Goal: Task Accomplishment & Management: Use online tool/utility

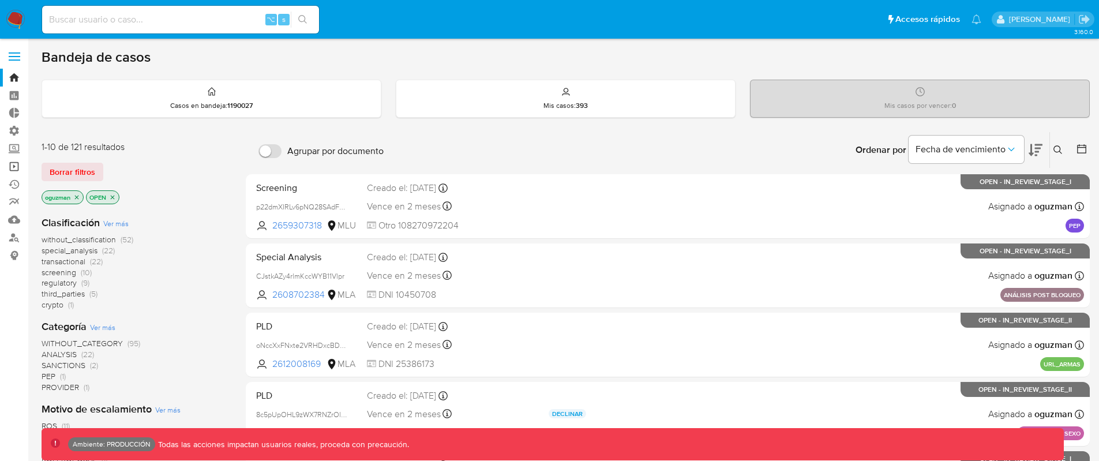
click at [7, 164] on link "Operaciones masivas" at bounding box center [68, 166] width 137 height 18
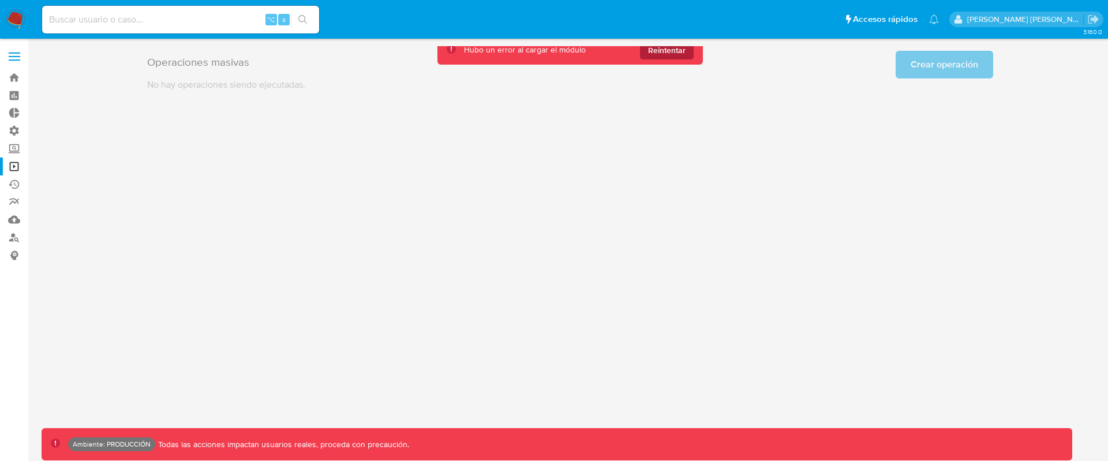
click at [679, 51] on span "Reintentar" at bounding box center [666, 50] width 37 height 18
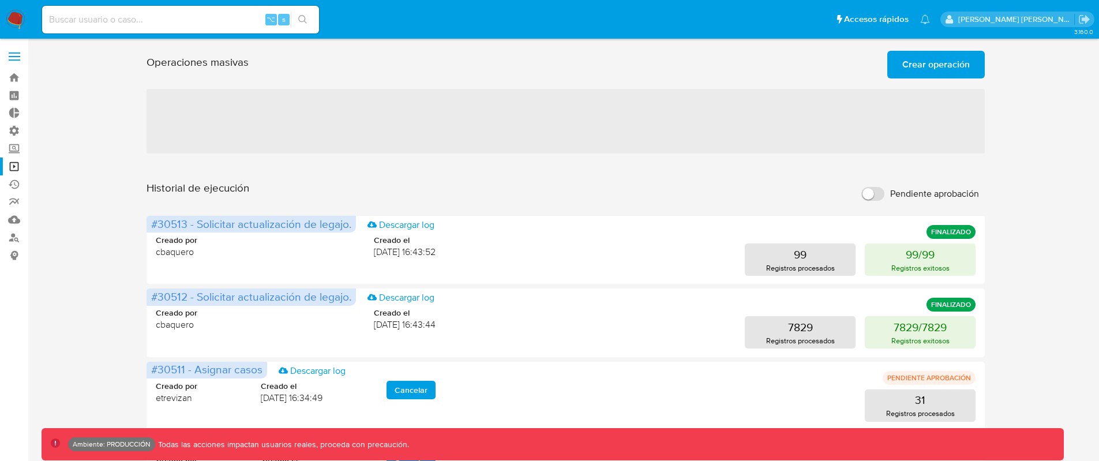
click at [878, 188] on input "Pendiente aprobación" at bounding box center [872, 194] width 23 height 14
checkbox input "true"
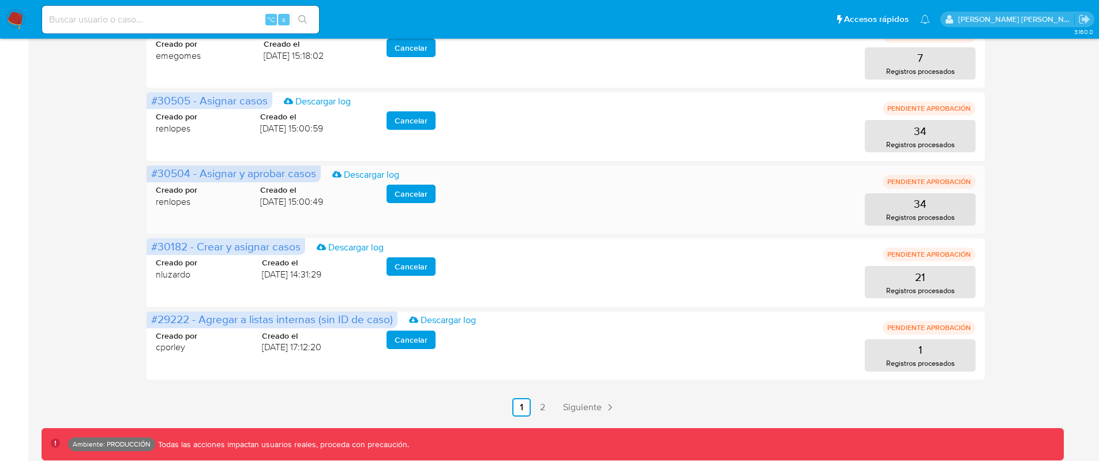
scroll to position [565, 0]
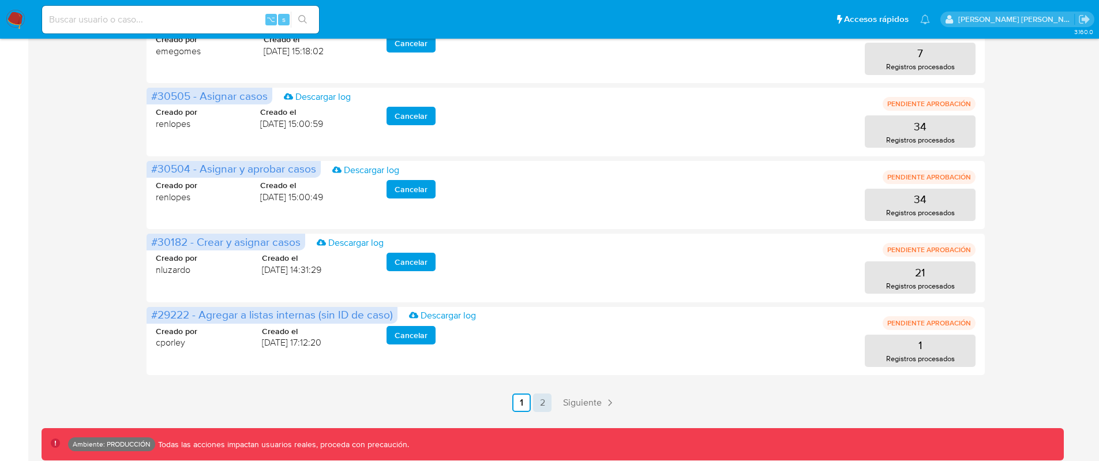
click at [534, 402] on link "2" at bounding box center [542, 402] width 18 height 18
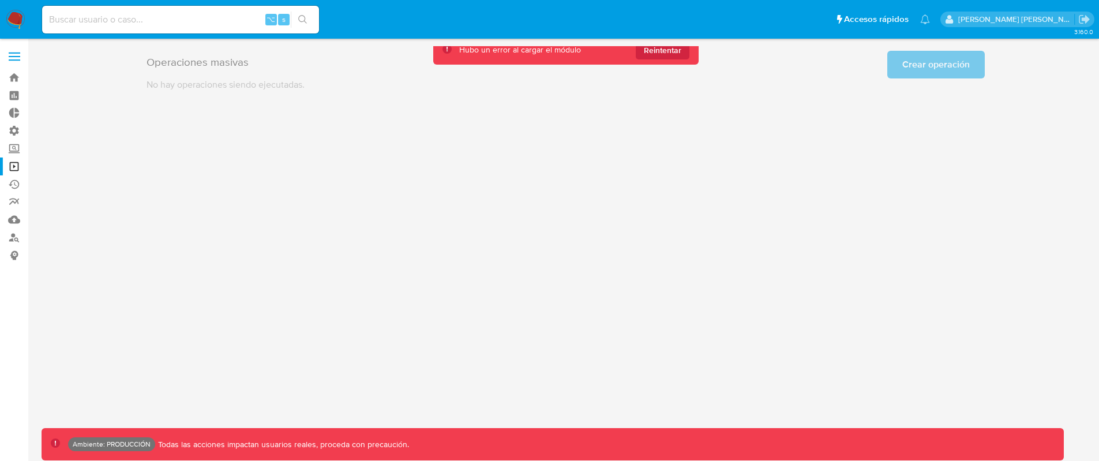
scroll to position [0, 0]
click at [672, 44] on main "3.160.0 Ambiente: PRODUCCIÓN Todas las acciones impactan usuarios reales, proce…" at bounding box center [554, 230] width 1108 height 461
click at [670, 50] on span "Reintentar" at bounding box center [666, 50] width 37 height 18
click at [202, 22] on input at bounding box center [180, 19] width 277 height 15
paste input "fdSLc8Hj2f6XZbdMo3fFP0yE"
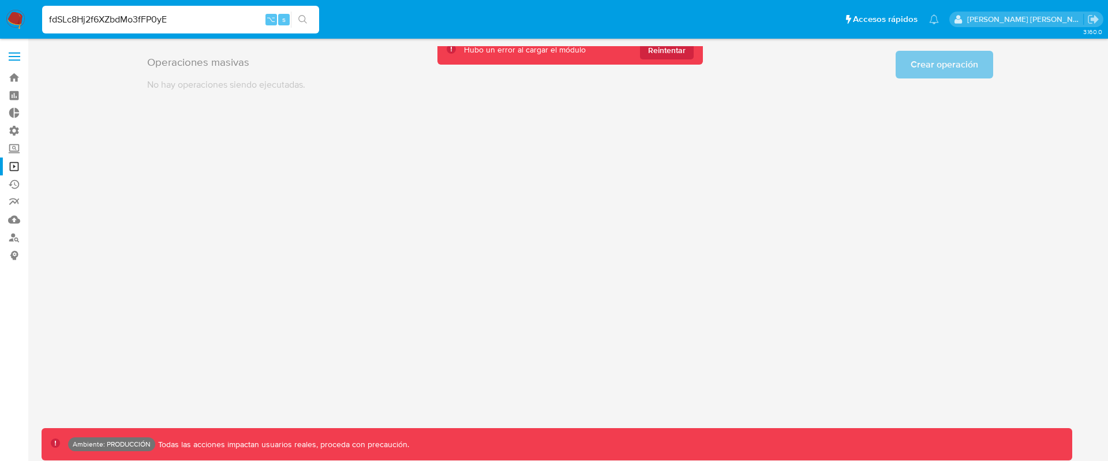
type input "fdSLc8Hj2f6XZbdMo3fFP0yE"
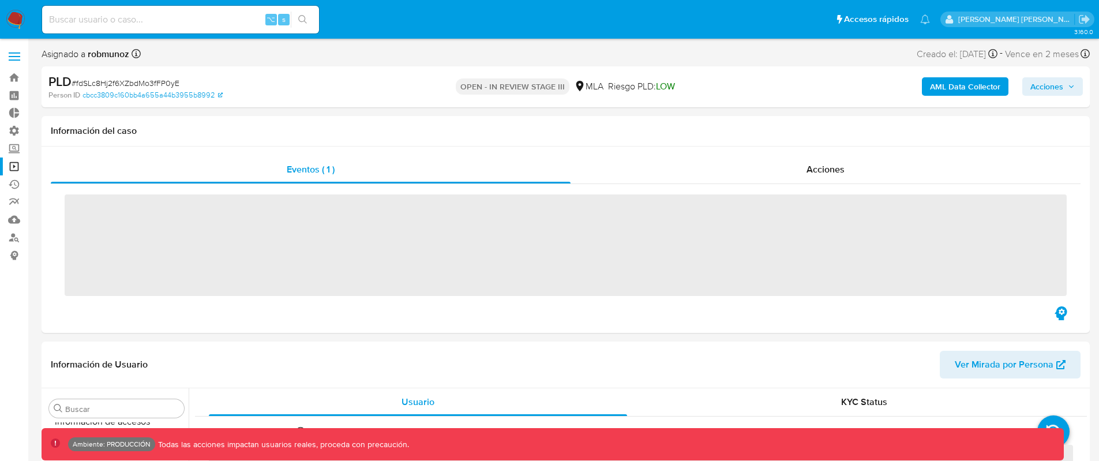
scroll to position [543, 0]
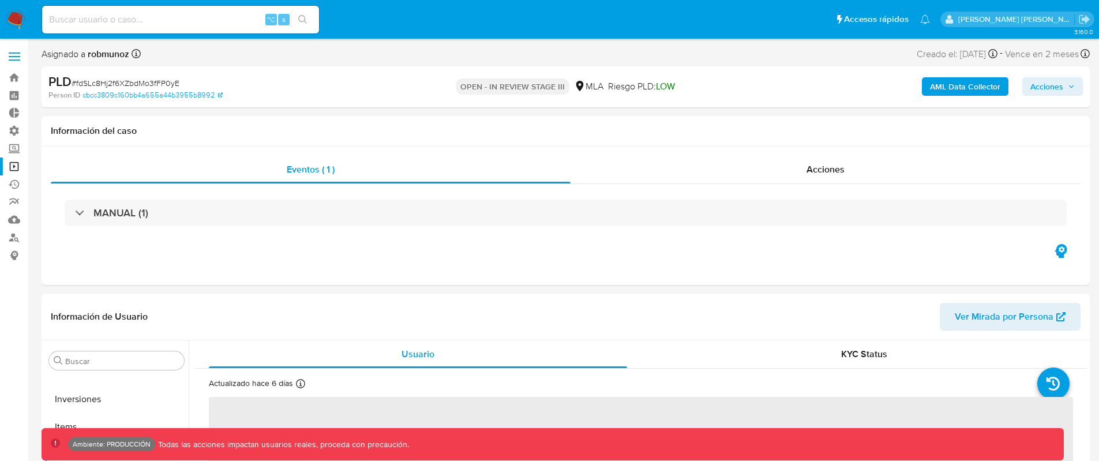
click at [1063, 89] on span "Acciones" at bounding box center [1046, 86] width 33 height 18
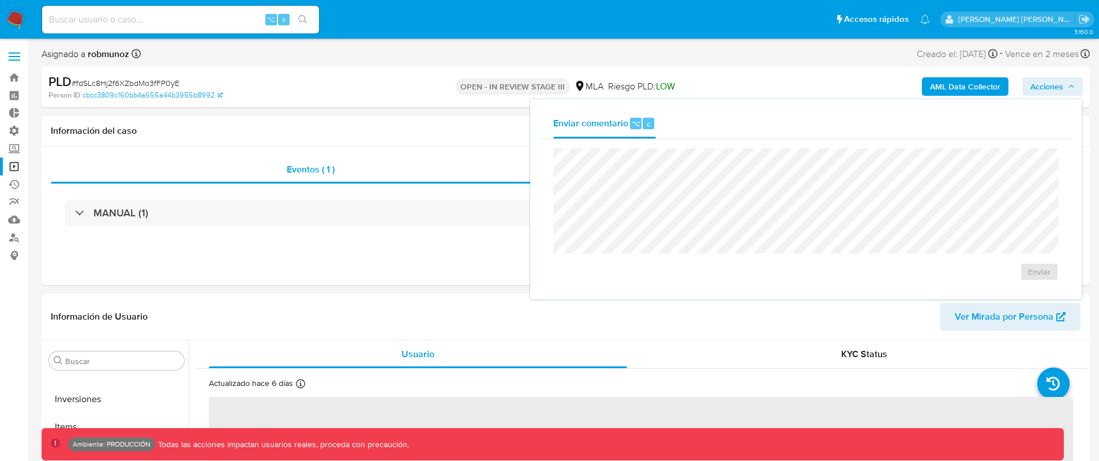
select select "10"
click at [350, 83] on div "PLD # fdSLc8Hj2f6XZbdMo3fFP0yE" at bounding box center [218, 81] width 340 height 17
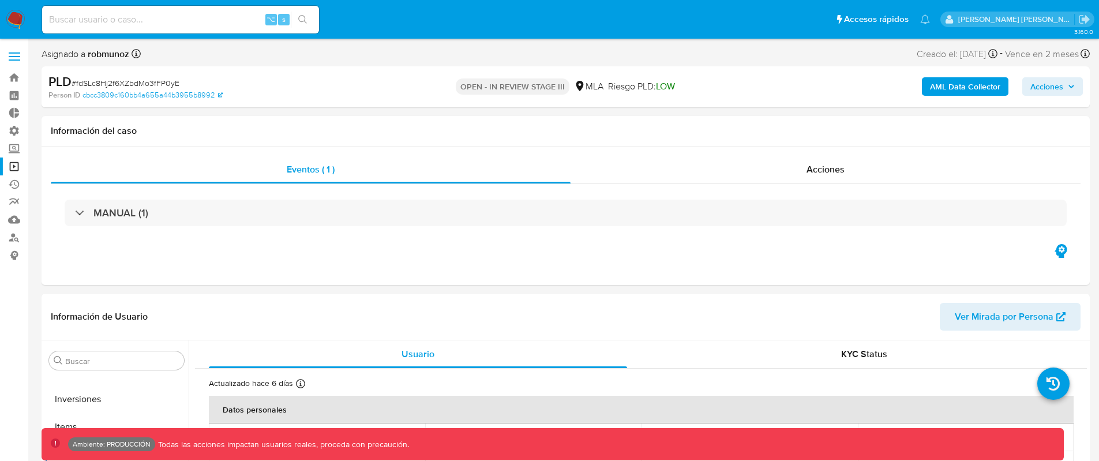
click at [13, 166] on link "Operaciones masivas" at bounding box center [68, 166] width 137 height 18
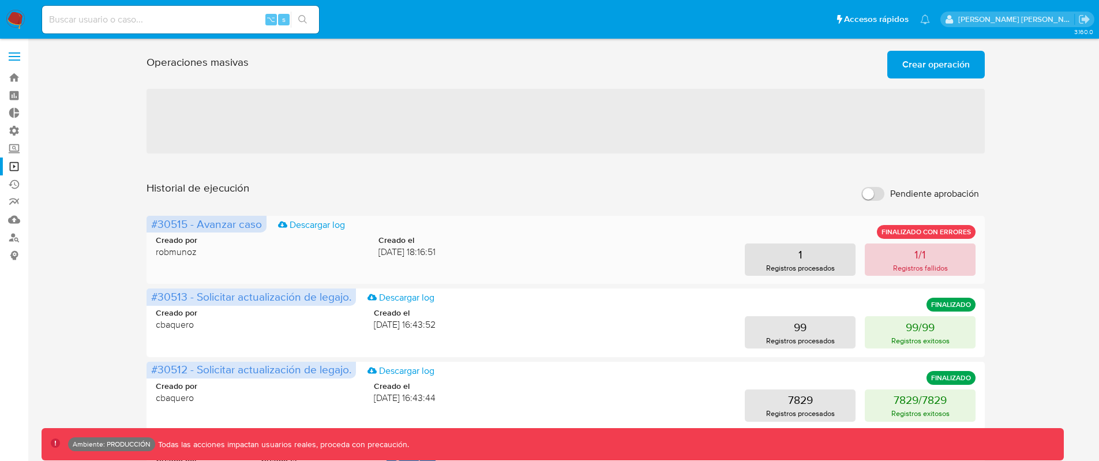
click at [902, 268] on p "Registros fallidos" at bounding box center [920, 267] width 55 height 11
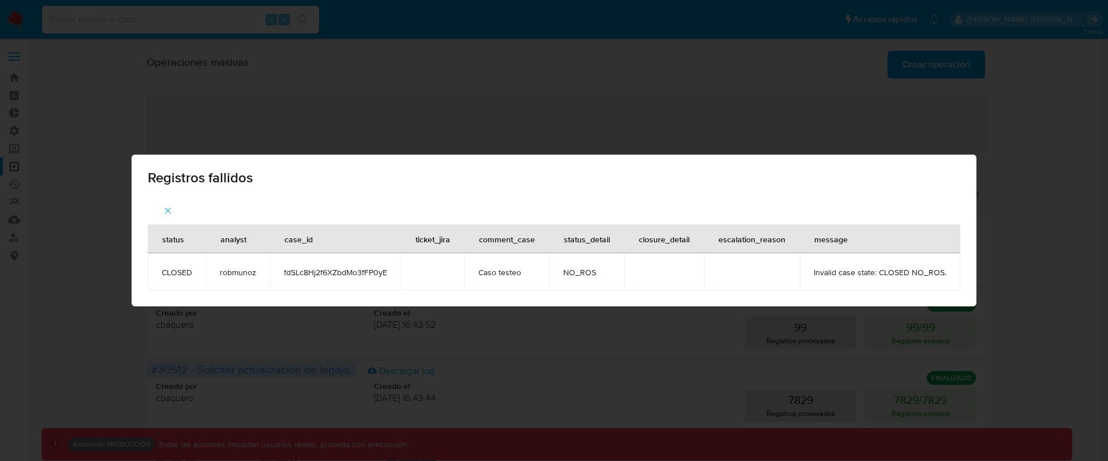
click at [247, 274] on span "robmunoz" at bounding box center [238, 272] width 36 height 10
drag, startPoint x: 247, startPoint y: 274, endPoint x: 256, endPoint y: 273, distance: 9.3
click at [247, 274] on span "robmunoz" at bounding box center [238, 272] width 36 height 10
copy span "robmunoz"
click at [173, 208] on icon "button" at bounding box center [168, 210] width 10 height 10
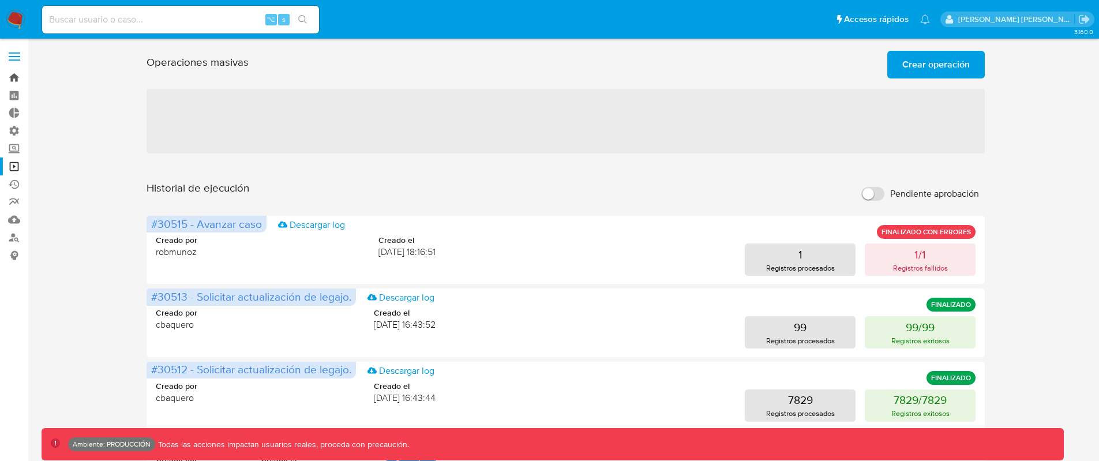
click at [14, 72] on link "Bandeja" at bounding box center [68, 78] width 137 height 18
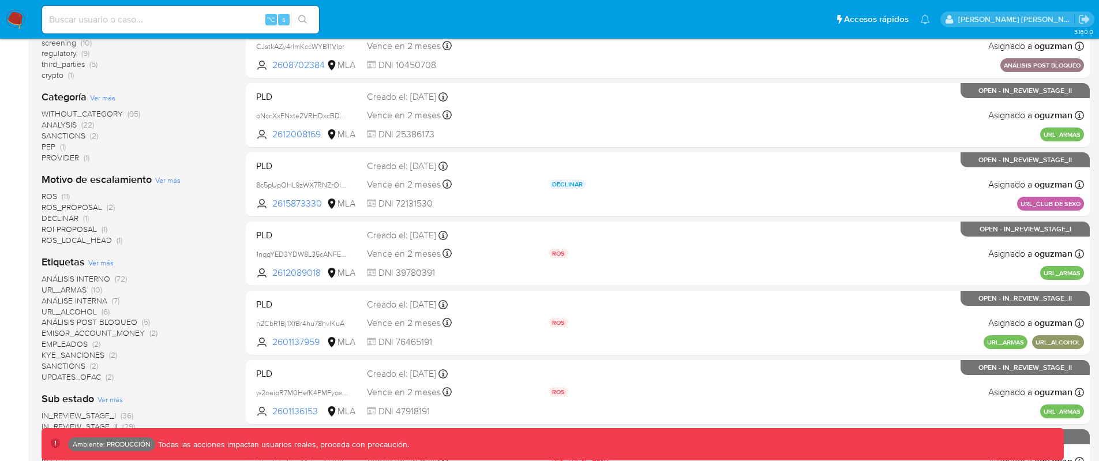
scroll to position [91, 0]
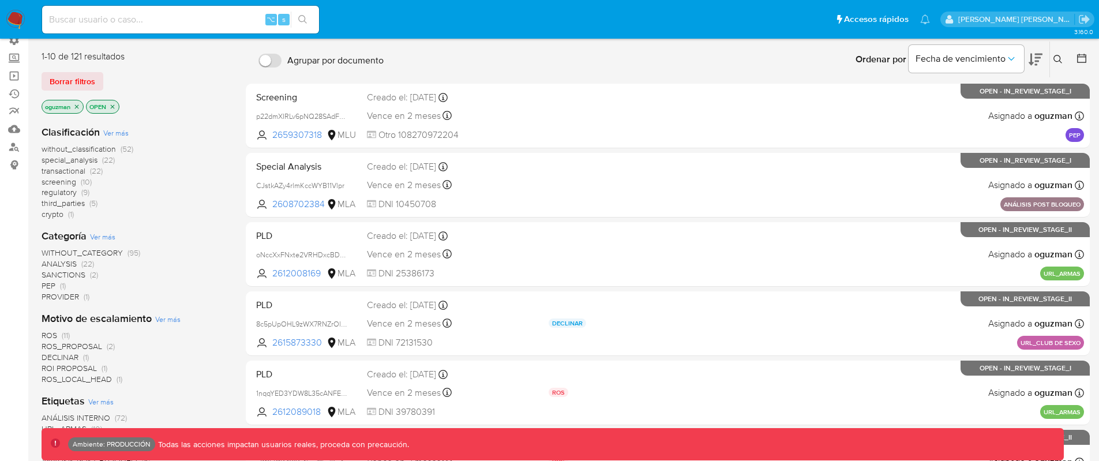
click at [78, 106] on icon "close-filter" at bounding box center [77, 106] width 4 height 4
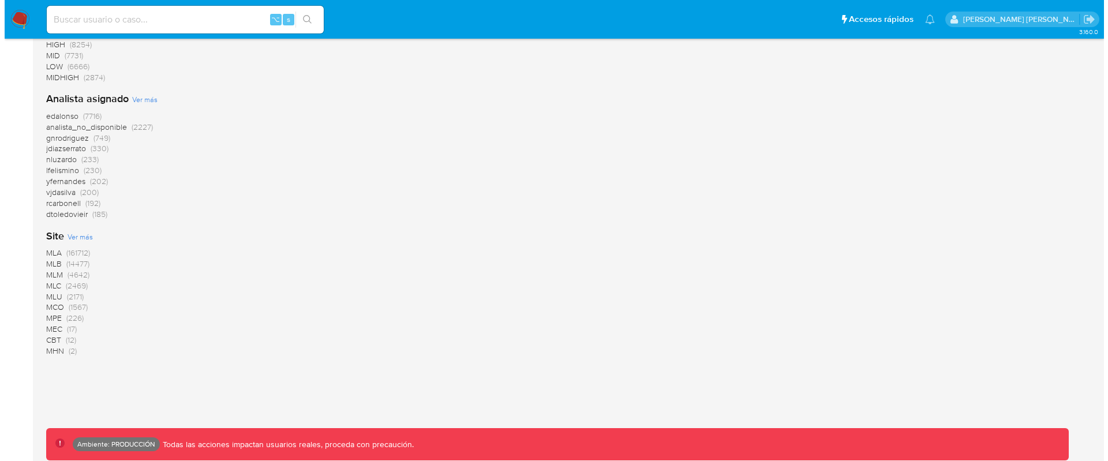
scroll to position [651, 0]
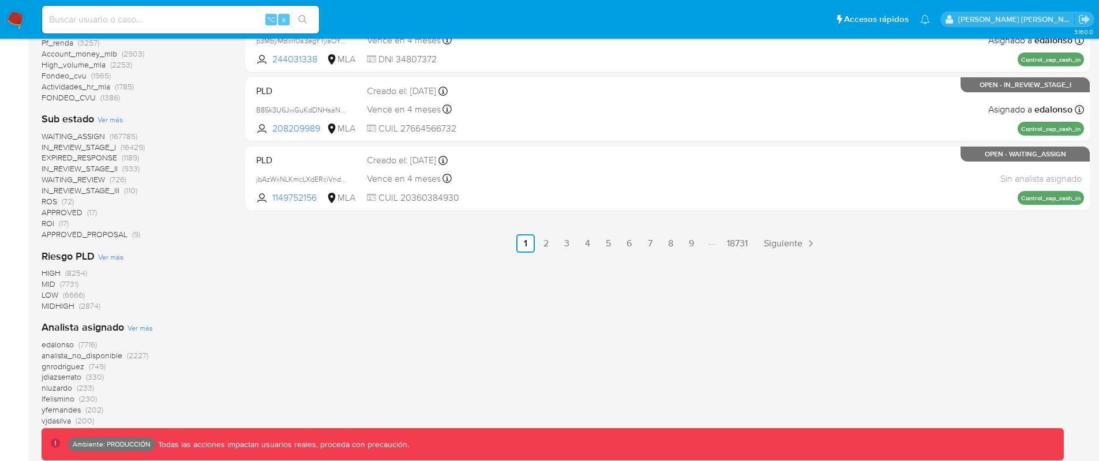
click at [128, 326] on span "Ver más" at bounding box center [139, 327] width 25 height 10
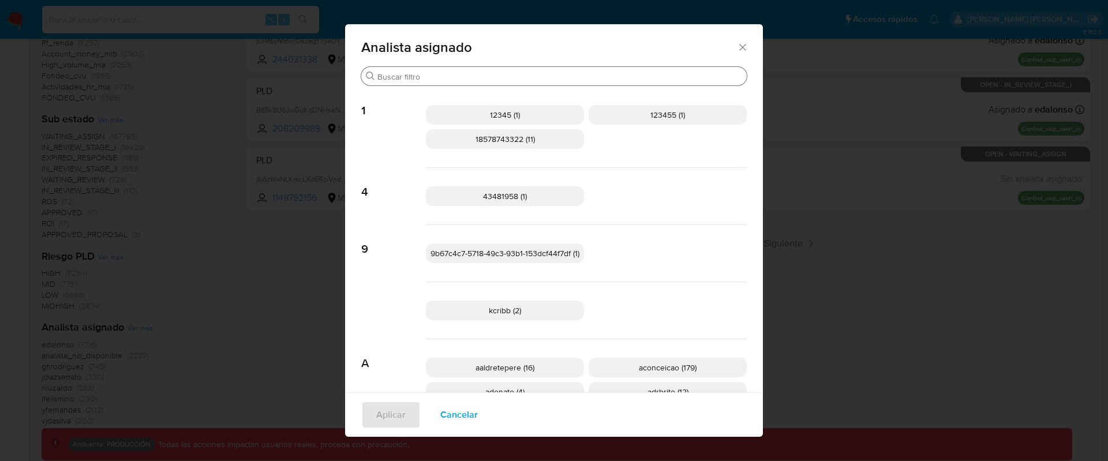
click at [426, 73] on input "Buscar" at bounding box center [559, 77] width 365 height 10
paste input "robmunoz"
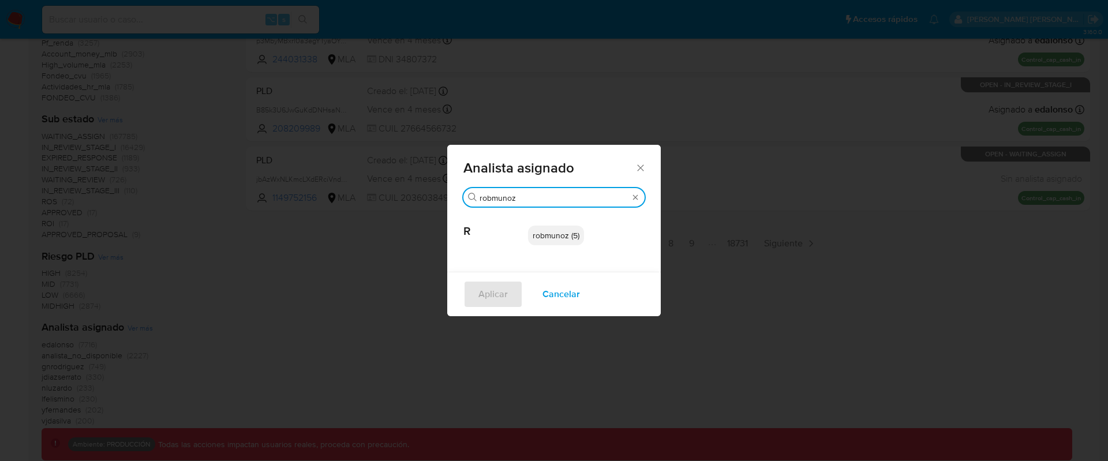
type input "robmunoz"
click at [563, 236] on span "robmunoz (5)" at bounding box center [555, 236] width 47 height 12
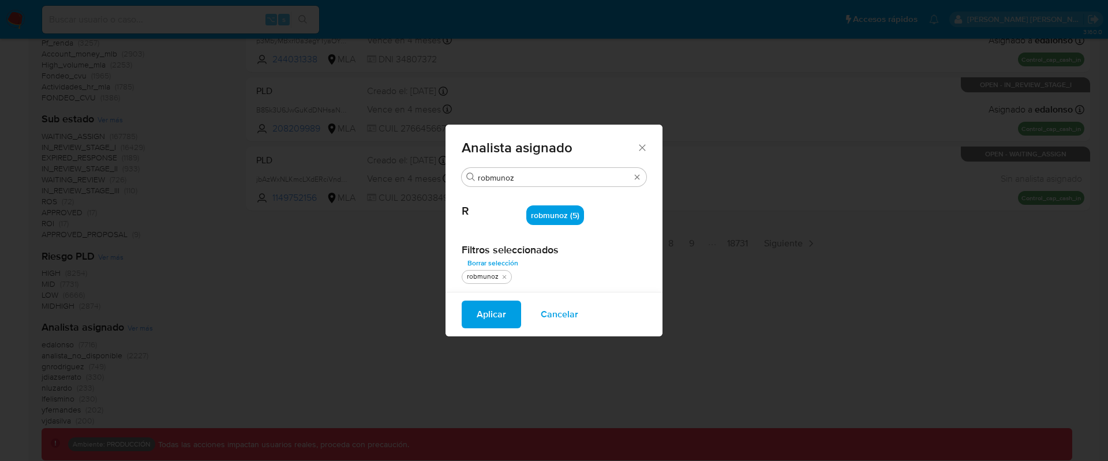
drag, startPoint x: 506, startPoint y: 306, endPoint x: 496, endPoint y: 302, distance: 10.6
click at [506, 306] on button "Aplicar" at bounding box center [490, 315] width 59 height 28
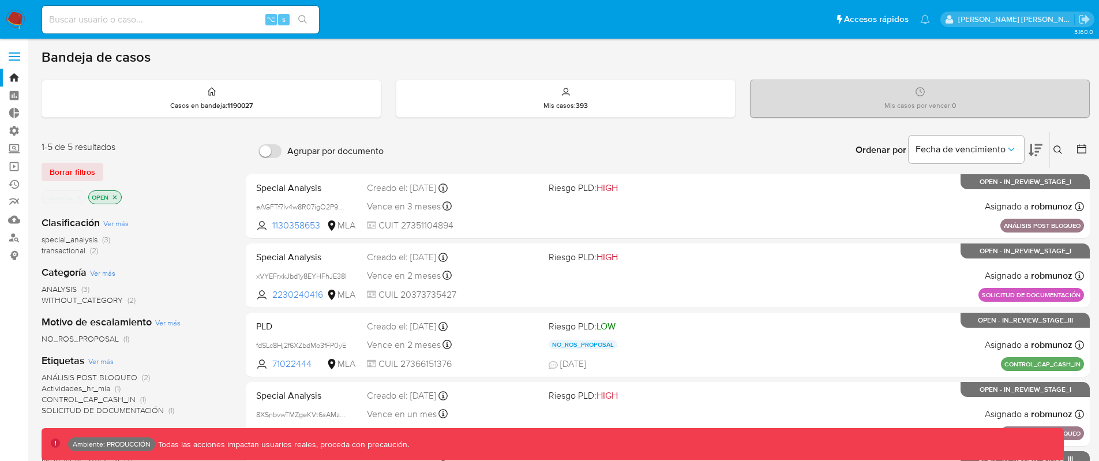
click at [118, 198] on icon "close-filter" at bounding box center [114, 197] width 7 height 7
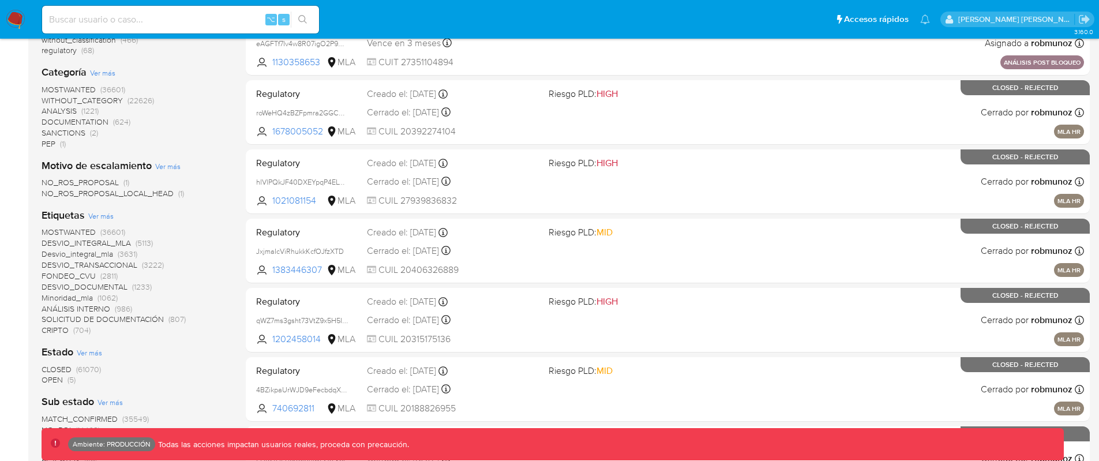
scroll to position [233, 0]
click at [70, 364] on span "CLOSED" at bounding box center [57, 369] width 30 height 12
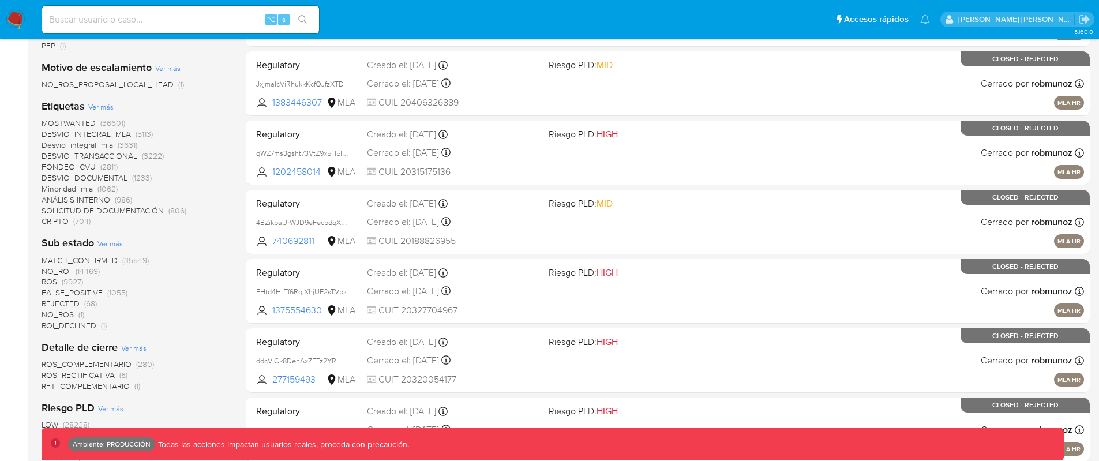
scroll to position [332, 0]
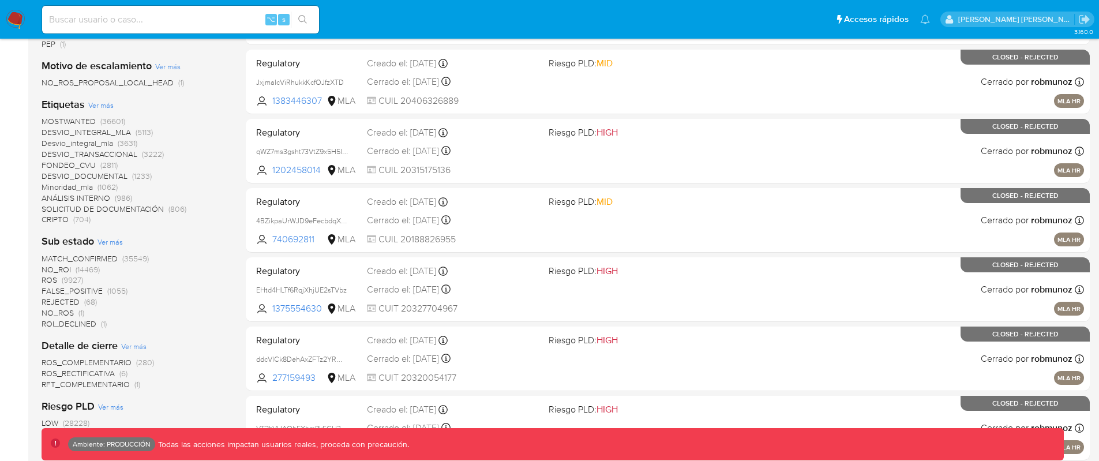
click at [62, 313] on span "NO_ROS" at bounding box center [58, 313] width 32 height 12
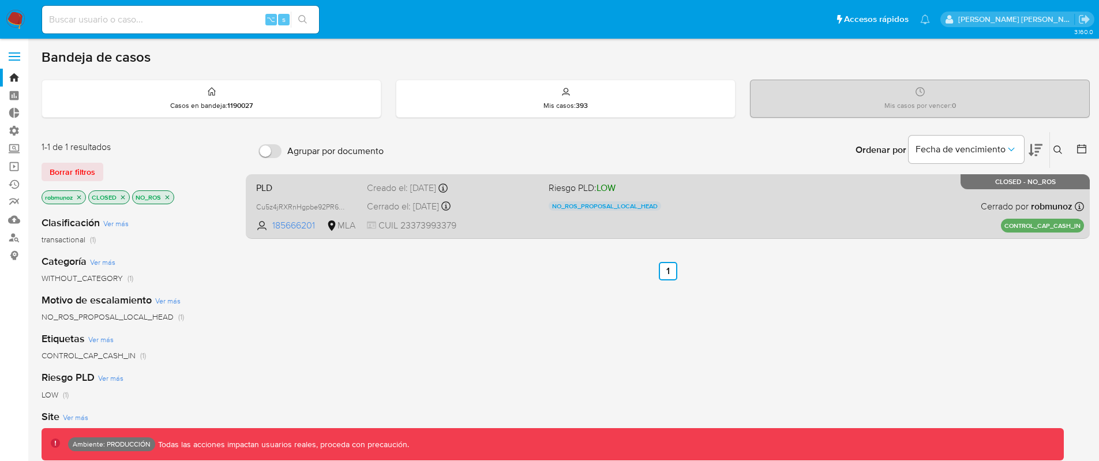
click at [872, 217] on div "PLD Cu5z4jRXRnHgpbe92PR6wfNZ 185666201 MLA Riesgo PLD: LOW NO_ROS_PROPOSAL_LOCA…" at bounding box center [668, 206] width 832 height 58
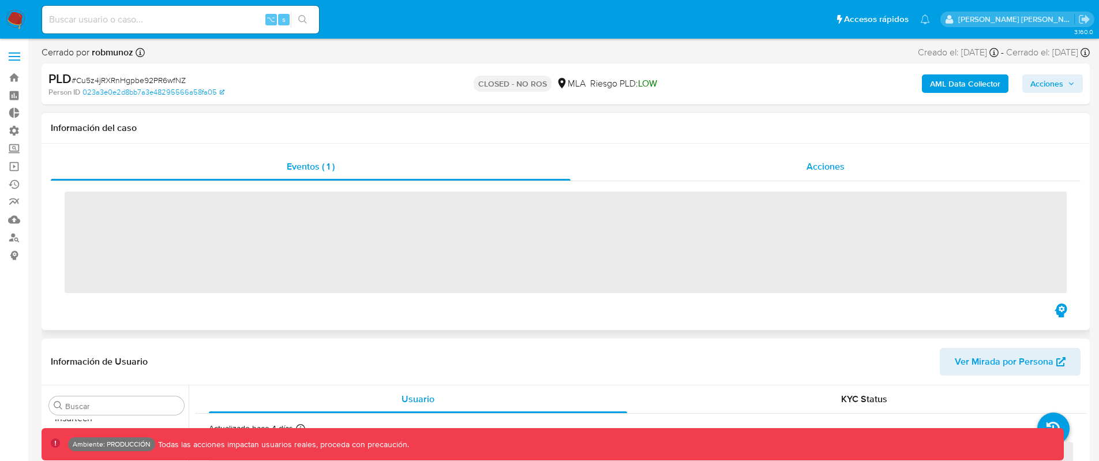
scroll to position [543, 0]
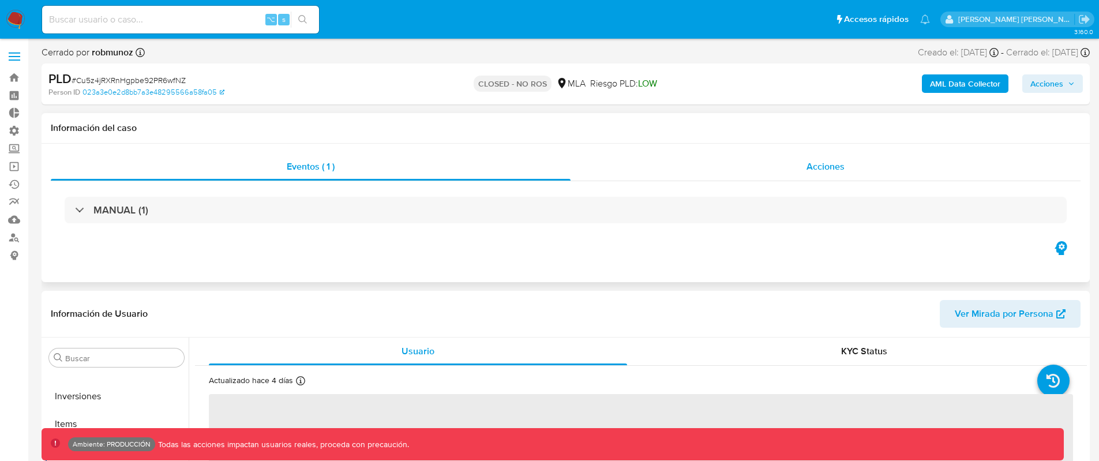
click at [805, 172] on div "Acciones" at bounding box center [826, 167] width 510 height 28
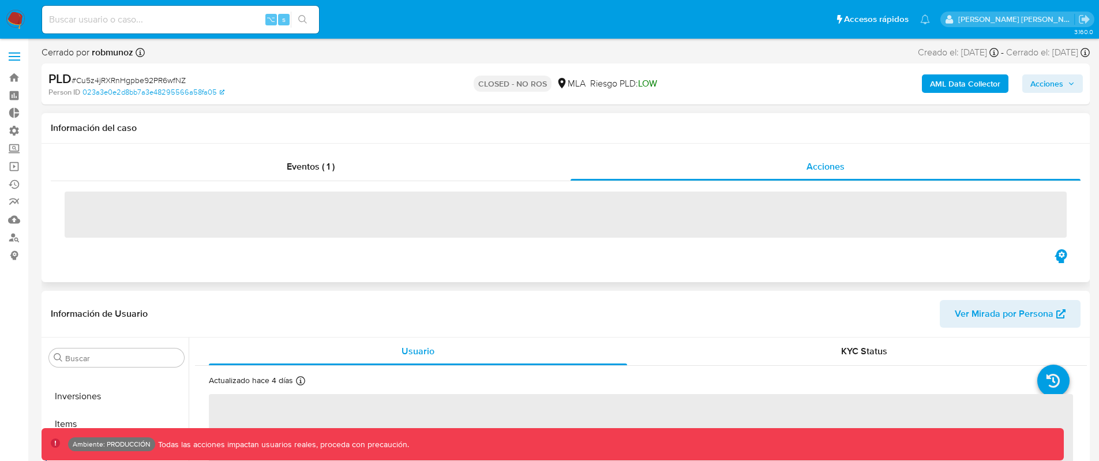
select select "10"
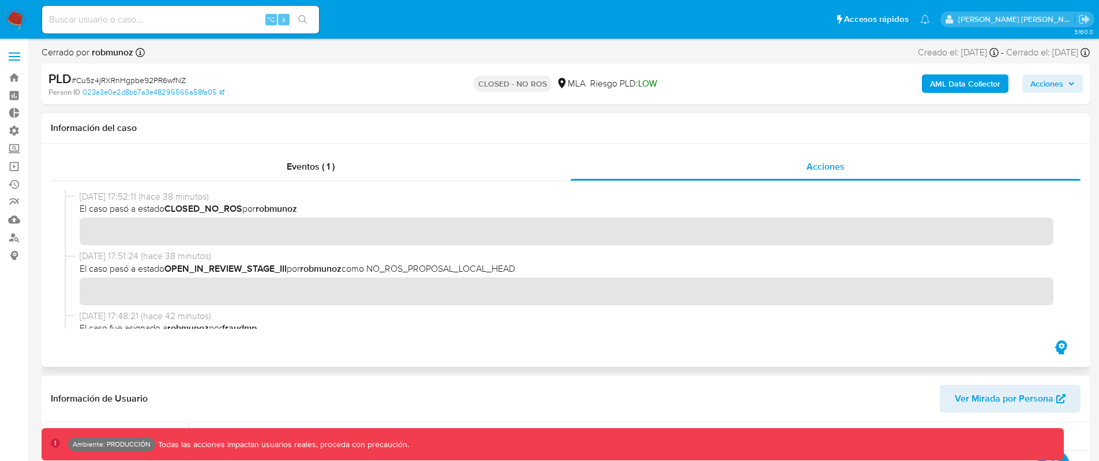
drag, startPoint x: 246, startPoint y: 208, endPoint x: 207, endPoint y: 208, distance: 39.8
click at [207, 208] on span "El caso pasó a estado CLOSED_NO_ROS por robmunoz" at bounding box center [571, 208] width 982 height 13
drag, startPoint x: 172, startPoint y: 207, endPoint x: 202, endPoint y: 208, distance: 29.4
click at [202, 208] on b "CLOSED_NO_ROS" at bounding box center [203, 208] width 78 height 13
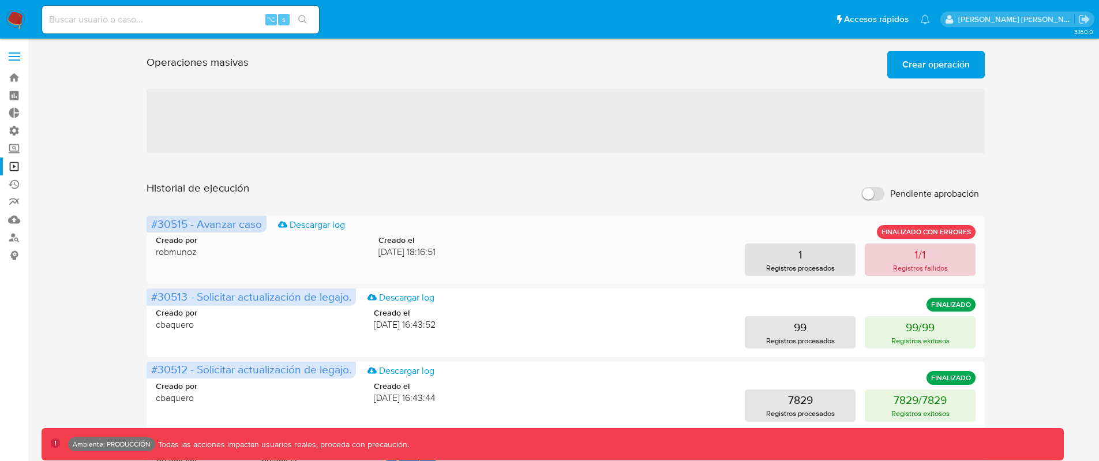
click at [900, 257] on button "1/1 Registros fallidos" at bounding box center [920, 259] width 111 height 32
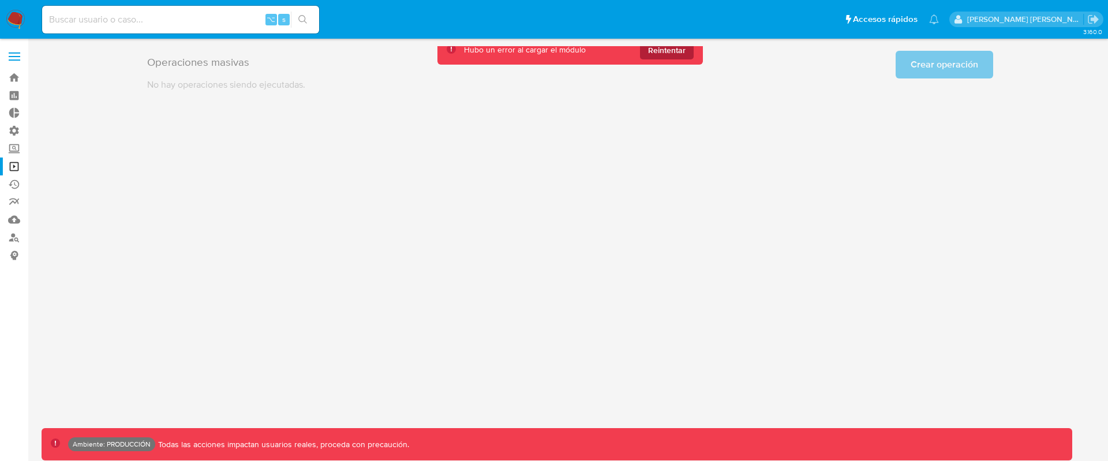
click at [680, 57] on span "Reintentar" at bounding box center [666, 50] width 37 height 18
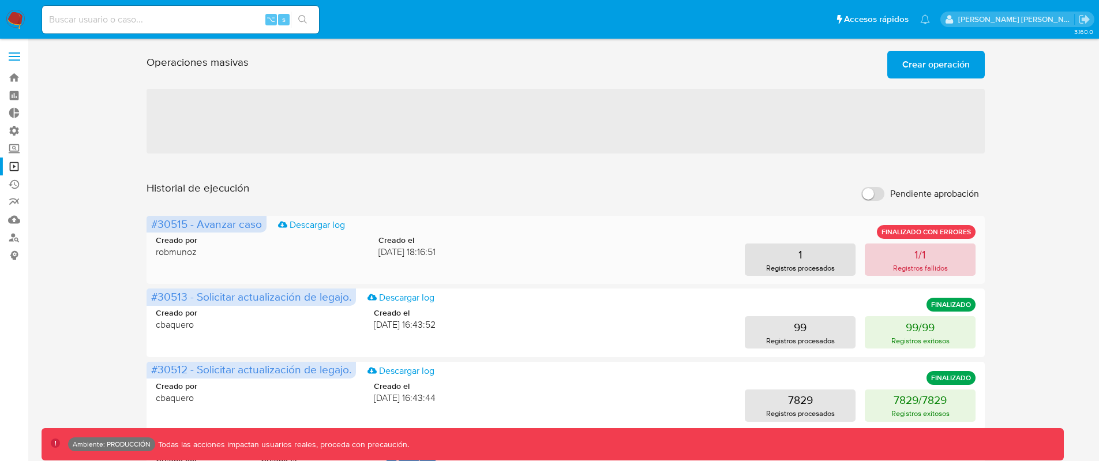
click at [906, 251] on button "1/1 Registros fallidos" at bounding box center [920, 259] width 111 height 32
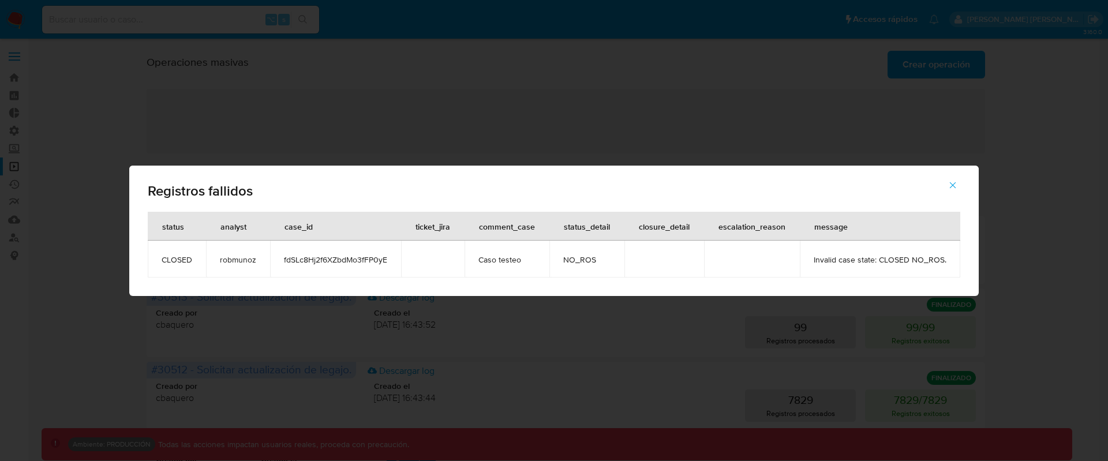
click at [952, 189] on icon "button" at bounding box center [952, 185] width 10 height 10
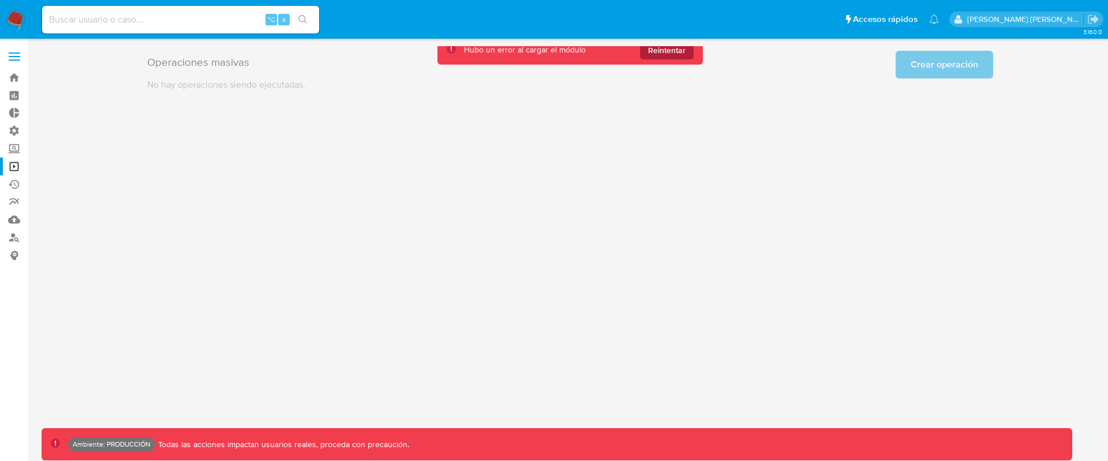
click at [665, 53] on span "Reintentar" at bounding box center [666, 50] width 37 height 18
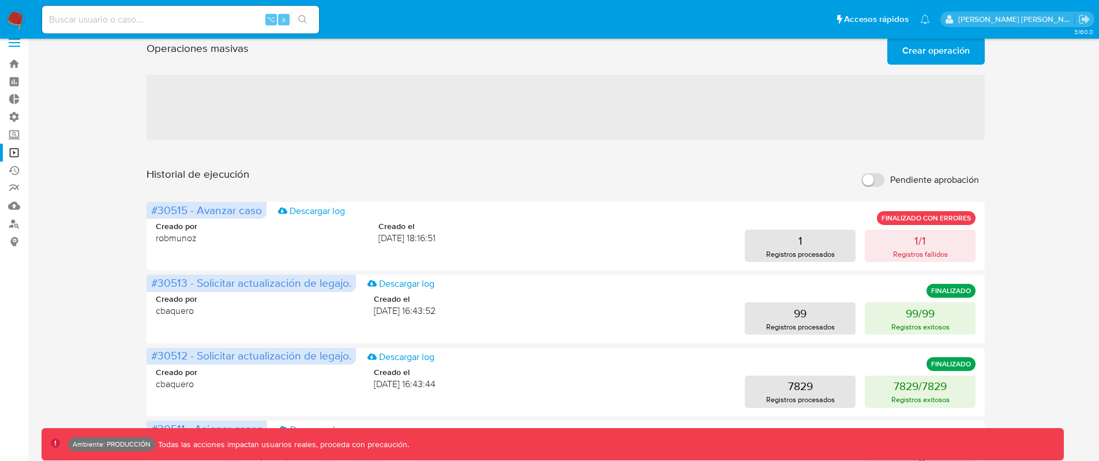
scroll to position [15, 0]
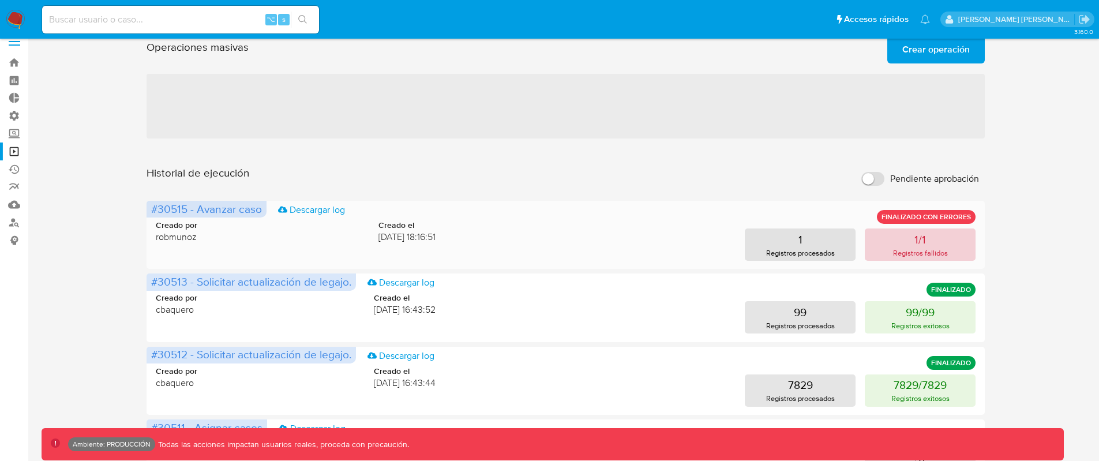
click at [945, 244] on button "1/1 Registros fallidos" at bounding box center [920, 244] width 111 height 32
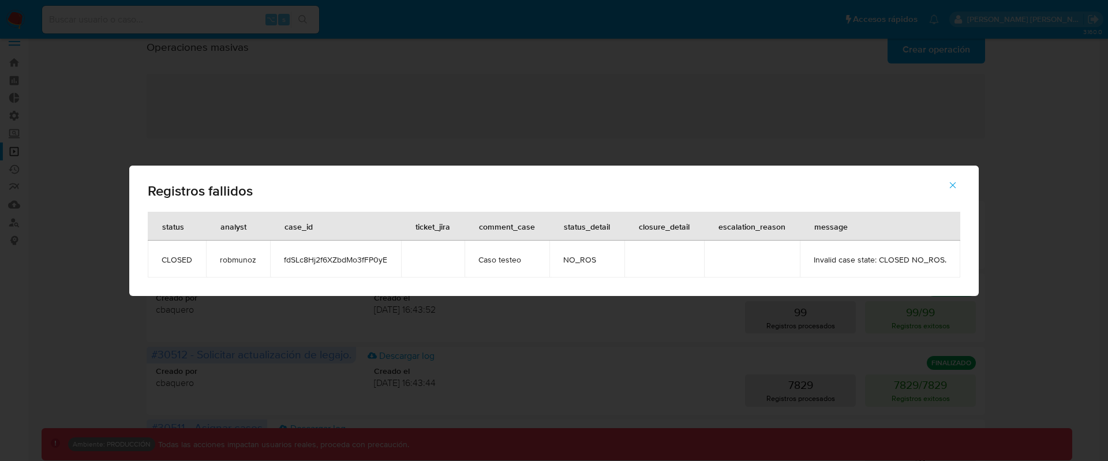
click at [948, 184] on icon "button" at bounding box center [952, 185] width 10 height 10
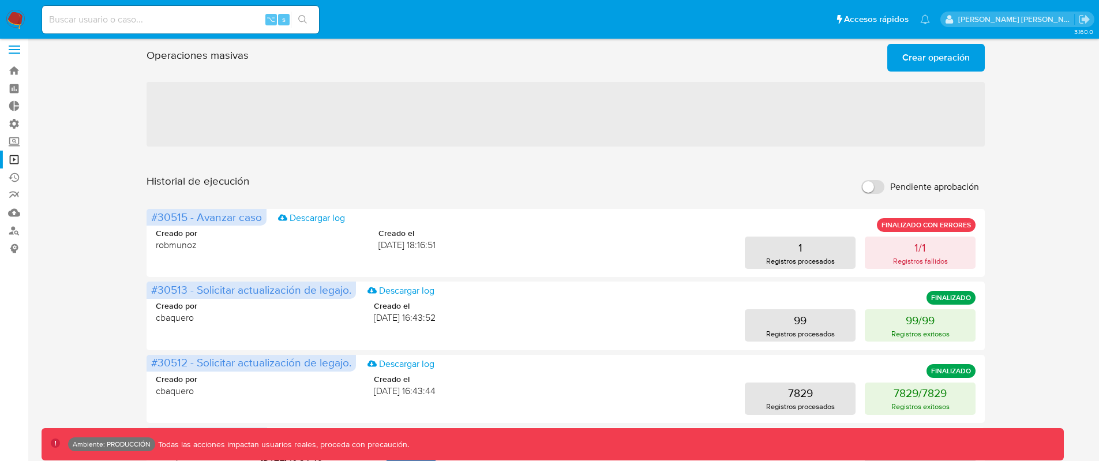
scroll to position [0, 0]
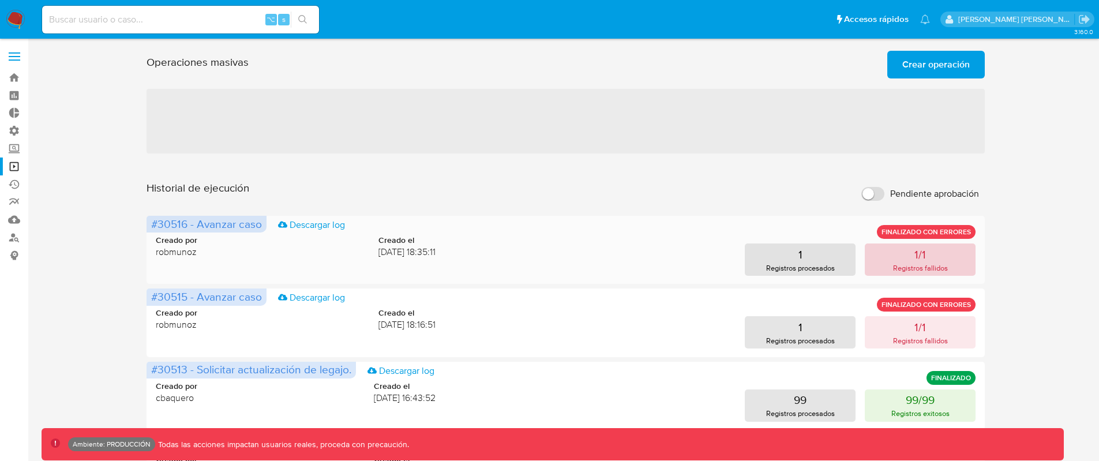
click at [938, 270] on p "Registros fallidos" at bounding box center [920, 267] width 55 height 11
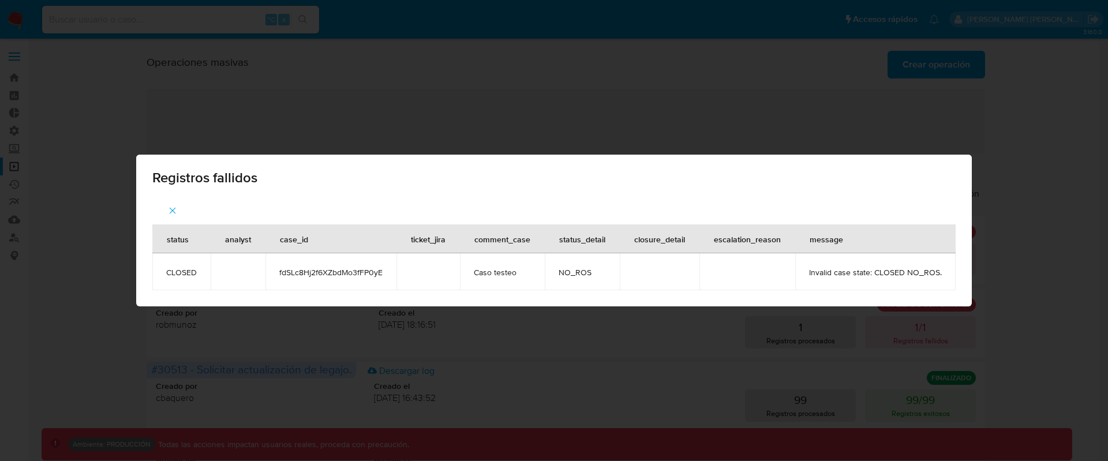
click at [171, 206] on icon "button" at bounding box center [172, 210] width 10 height 10
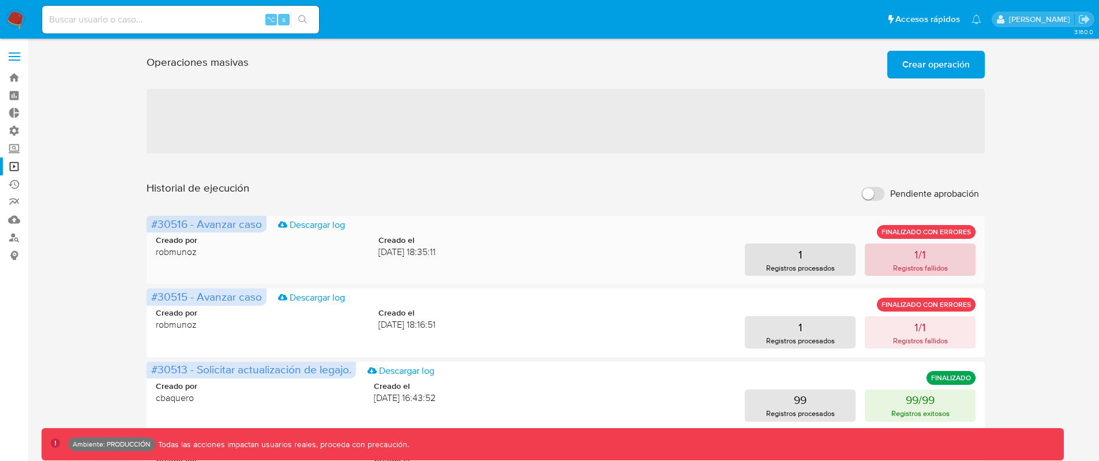
click at [953, 267] on button "1/1 Registros fallidos" at bounding box center [920, 259] width 111 height 32
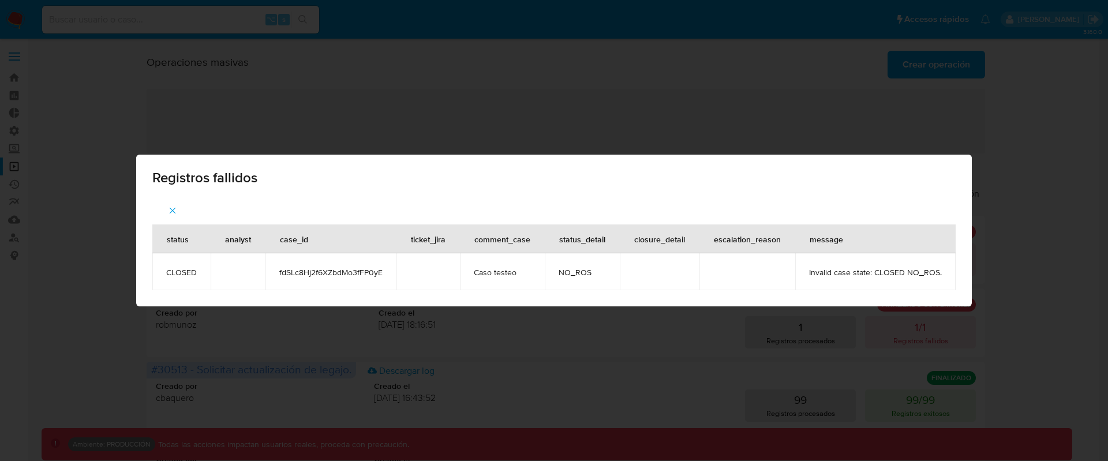
click at [366, 269] on span "fdSLc8Hj2f6XZbdMo3fFP0yE" at bounding box center [330, 272] width 103 height 10
copy span "fdSLc8Hj2f6XZbdMo3fFP0yE"
click at [184, 208] on button "button" at bounding box center [172, 211] width 40 height 28
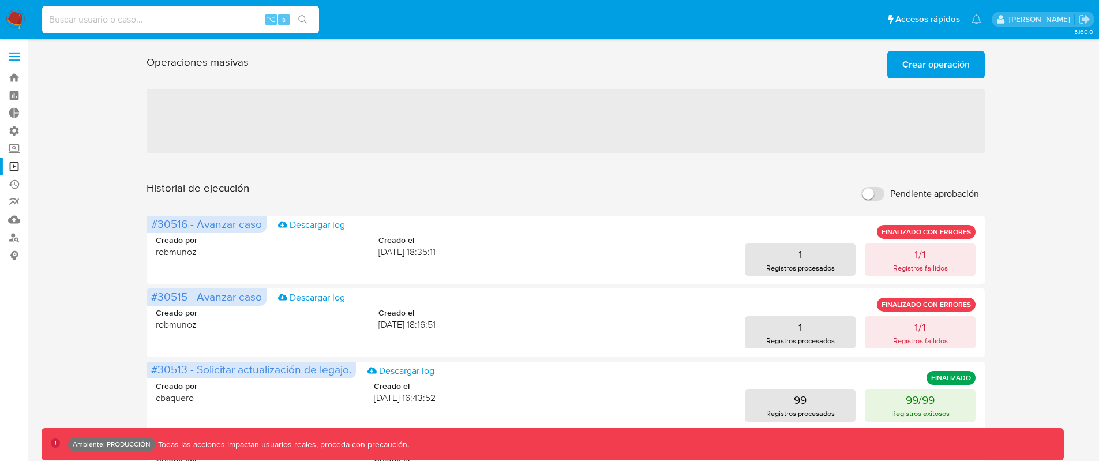
click at [180, 20] on input at bounding box center [180, 19] width 277 height 15
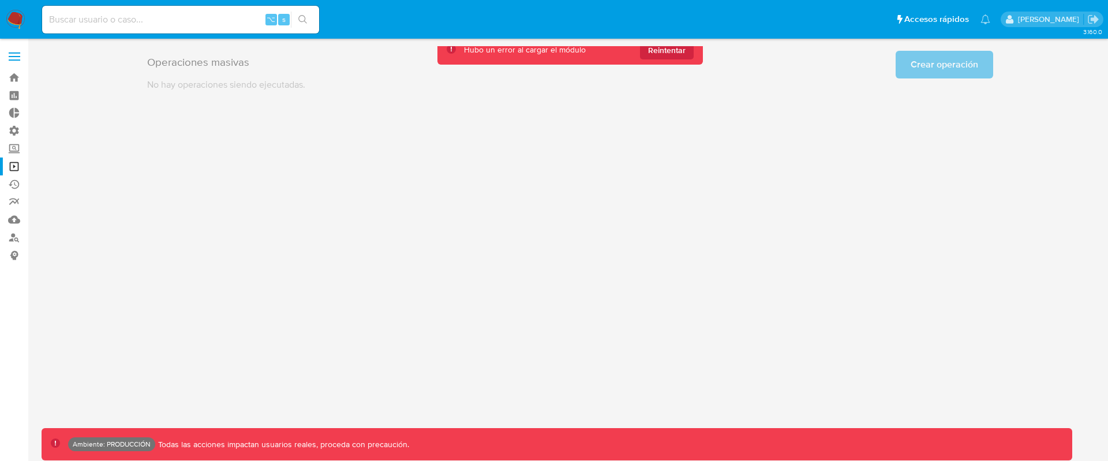
click at [656, 65] on div "Operaciones masivas Crear operación Sólo puede haber hasta un máximo de 5 opera…" at bounding box center [570, 68] width 1057 height 45
click at [658, 58] on button "Reintentar" at bounding box center [667, 50] width 54 height 18
click at [677, 51] on span "Reintentar" at bounding box center [666, 50] width 37 height 18
click at [18, 171] on link "Operaciones masivas" at bounding box center [68, 166] width 137 height 18
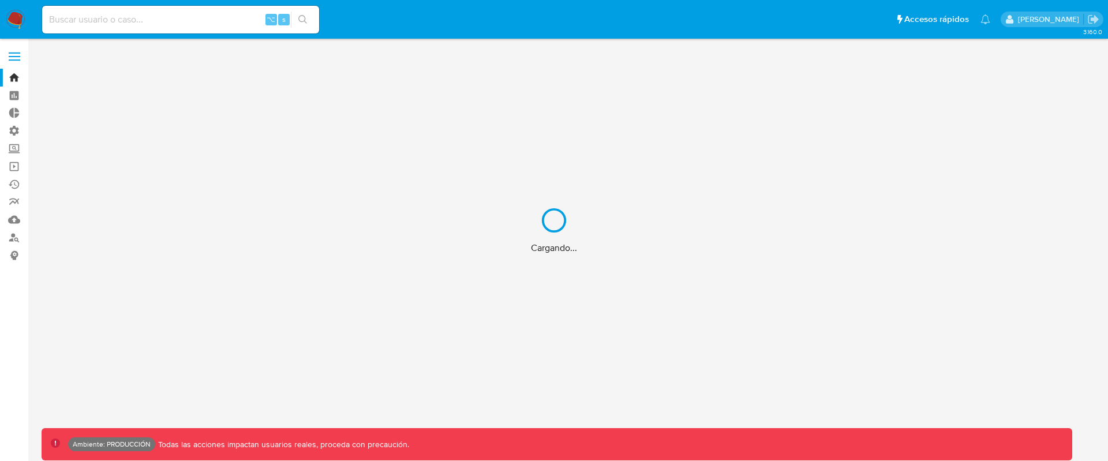
click at [205, 18] on div "Cargando..." at bounding box center [554, 230] width 1108 height 461
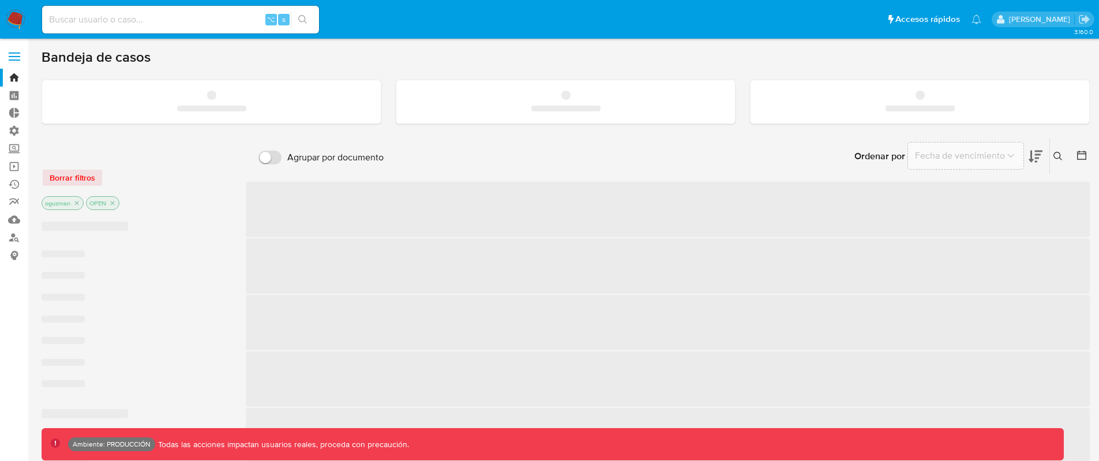
click at [213, 18] on input at bounding box center [180, 19] width 277 height 15
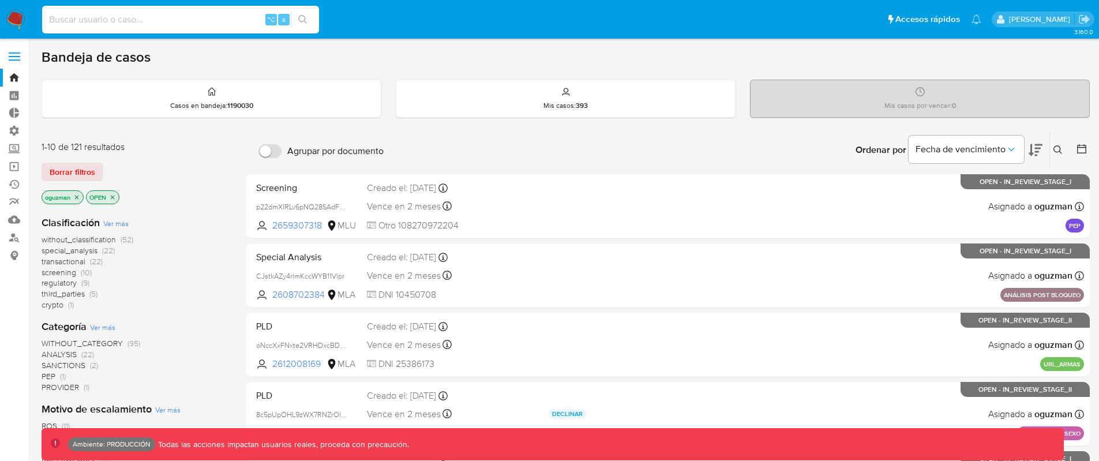
paste input "fe9z8CT2hgO491KjsPDnlaHh"
type input "fe9z8CT2hgO491KjsPDnlaHh"
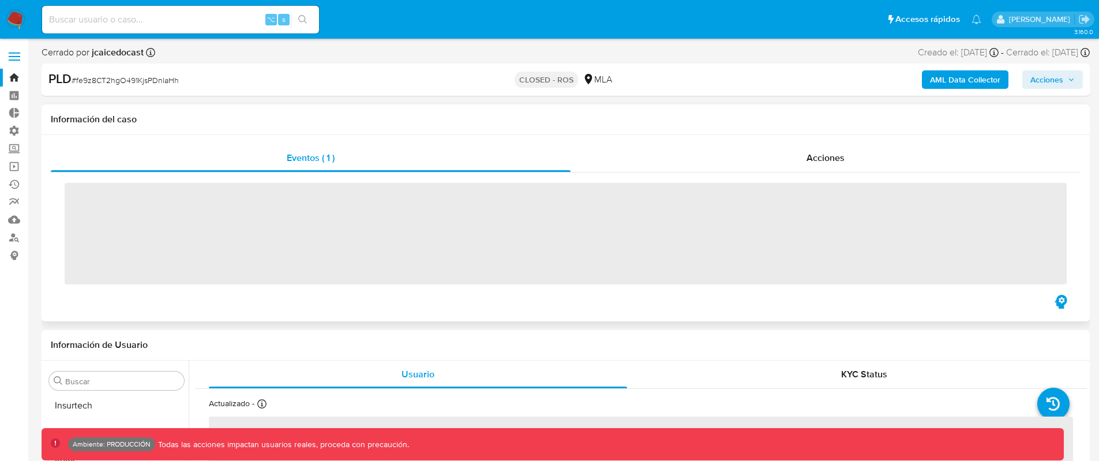
scroll to position [543, 0]
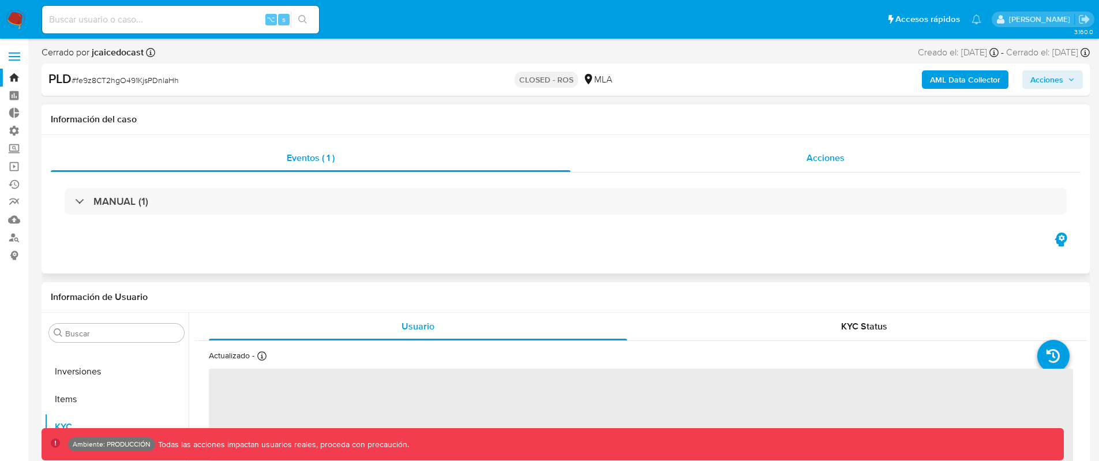
click at [832, 166] on div "Acciones" at bounding box center [826, 158] width 510 height 28
select select "10"
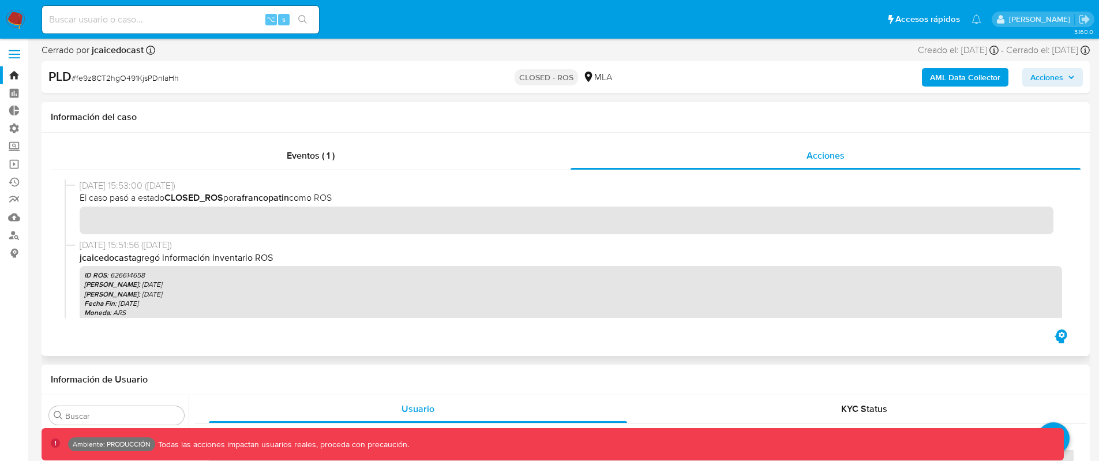
scroll to position [0, 0]
click at [350, 166] on div "Eventos ( 1 )" at bounding box center [311, 158] width 520 height 28
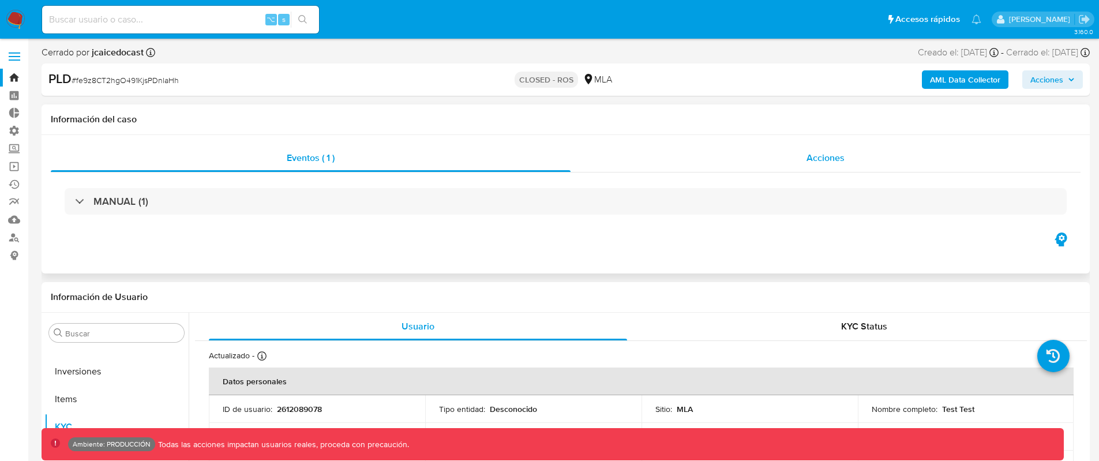
click at [831, 159] on span "Acciones" at bounding box center [825, 157] width 38 height 13
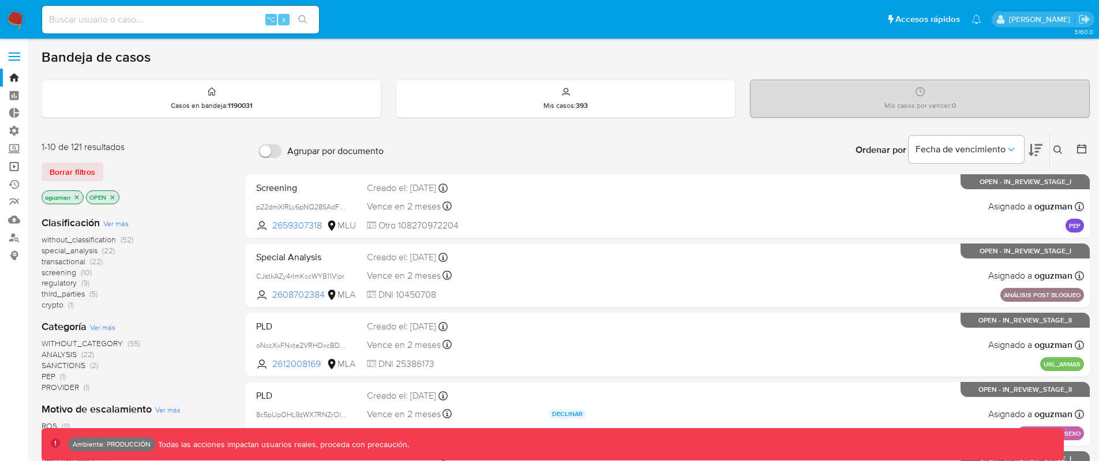
click at [13, 160] on link "Operaciones masivas" at bounding box center [68, 166] width 137 height 18
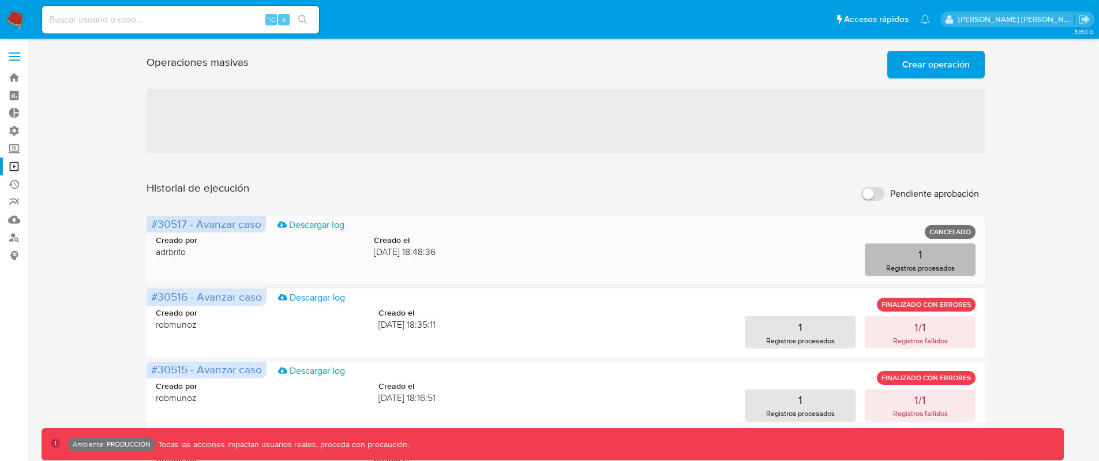
click at [933, 264] on p "Registros procesados" at bounding box center [920, 267] width 69 height 11
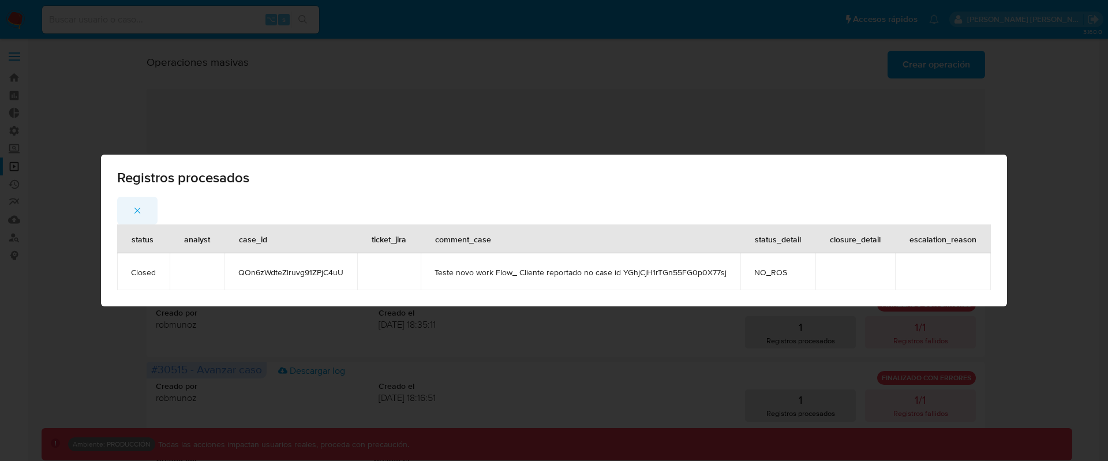
click at [146, 211] on button "button" at bounding box center [137, 211] width 40 height 28
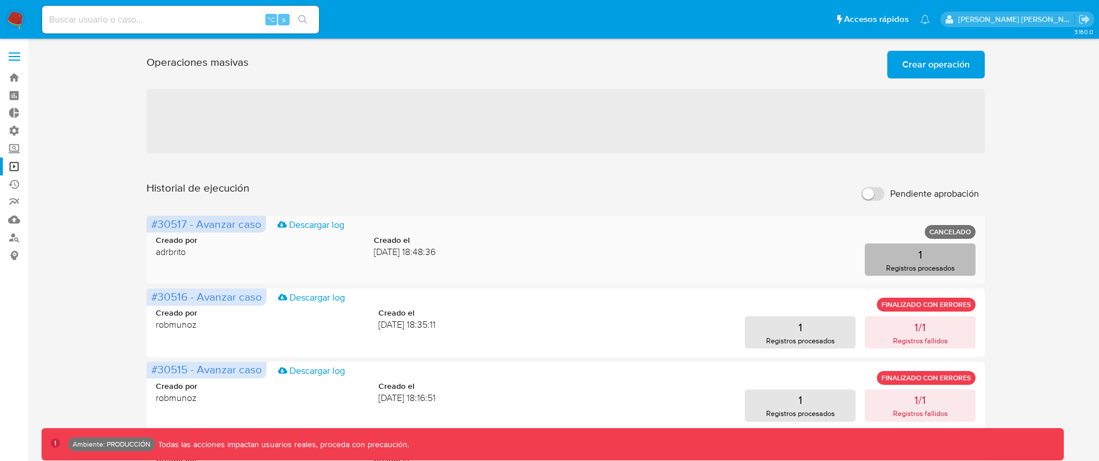
click at [933, 271] on p "Registros procesados" at bounding box center [920, 267] width 69 height 11
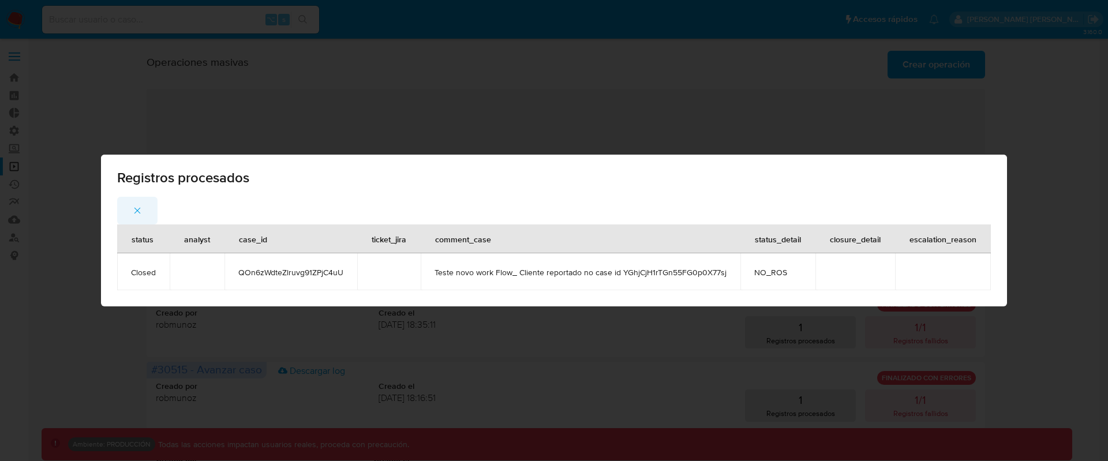
click at [142, 210] on icon "button" at bounding box center [137, 210] width 10 height 10
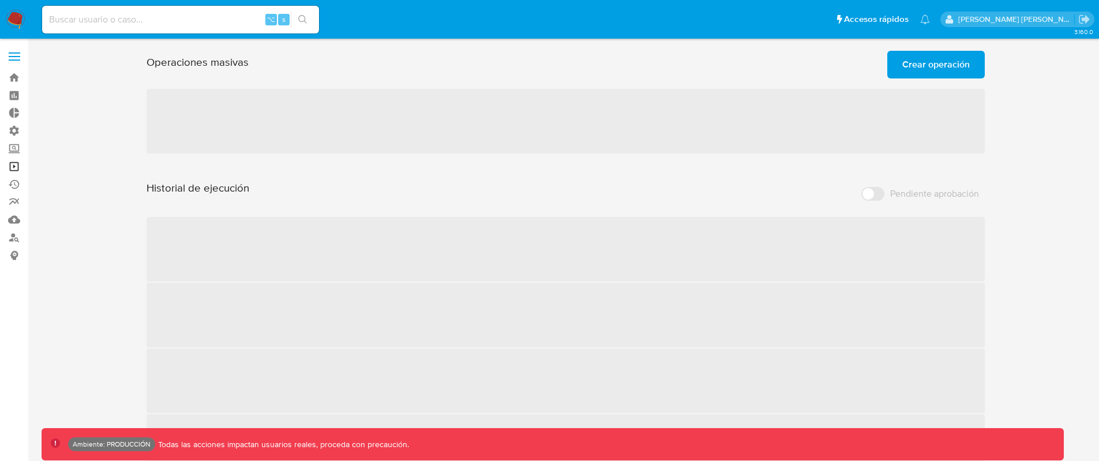
click at [16, 167] on link "Operaciones masivas" at bounding box center [68, 166] width 137 height 18
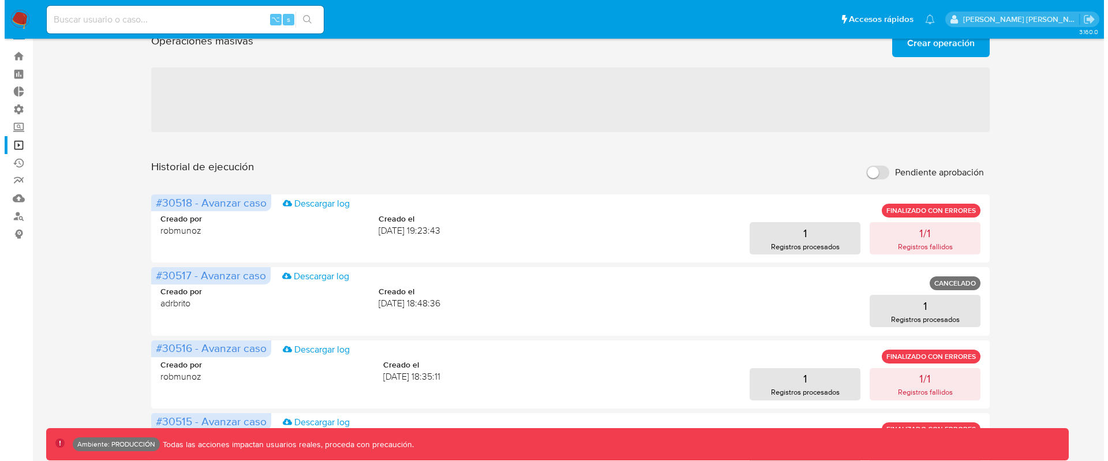
scroll to position [28, 0]
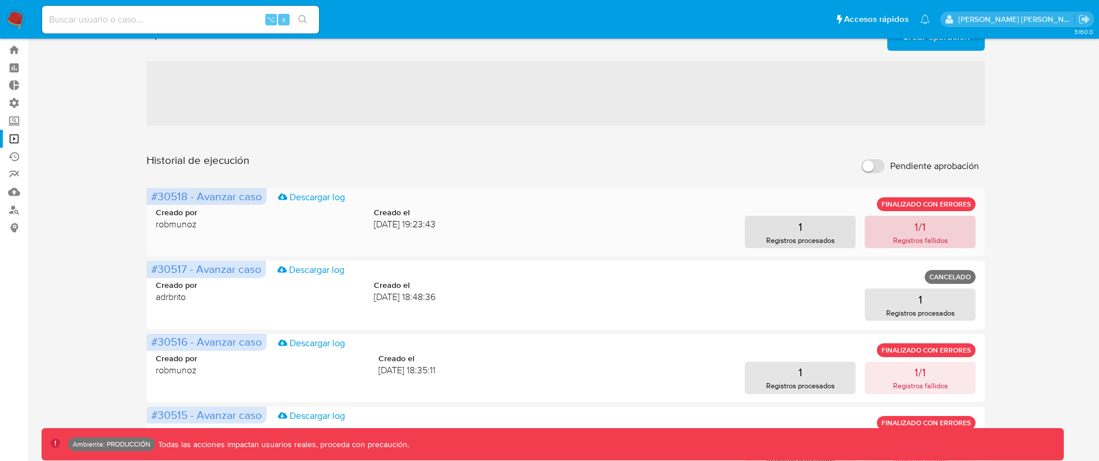
click at [909, 230] on button "1/1 Registros fallidos" at bounding box center [920, 232] width 111 height 32
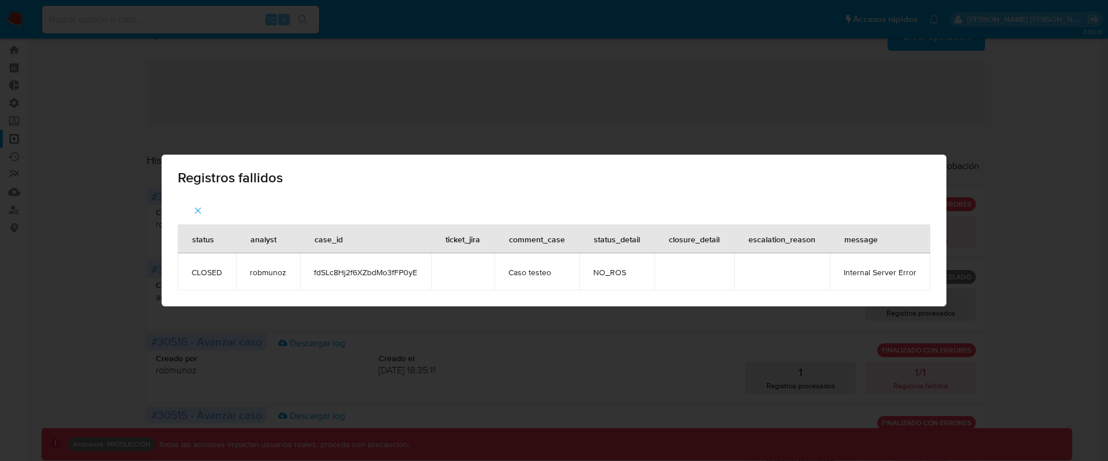
drag, startPoint x: 202, startPoint y: 211, endPoint x: 190, endPoint y: 99, distance: 113.1
click at [202, 209] on icon "button" at bounding box center [198, 210] width 10 height 10
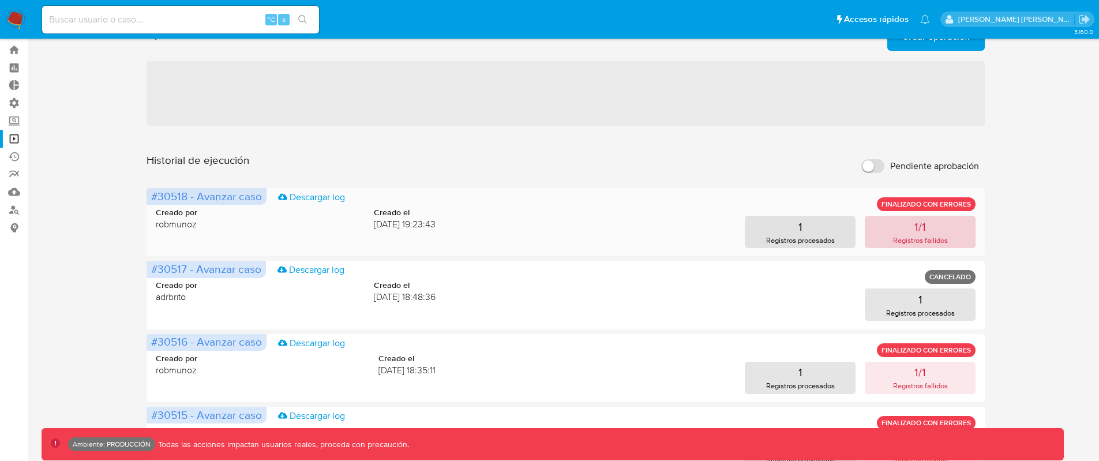
click at [903, 242] on p "Registros fallidos" at bounding box center [920, 240] width 55 height 11
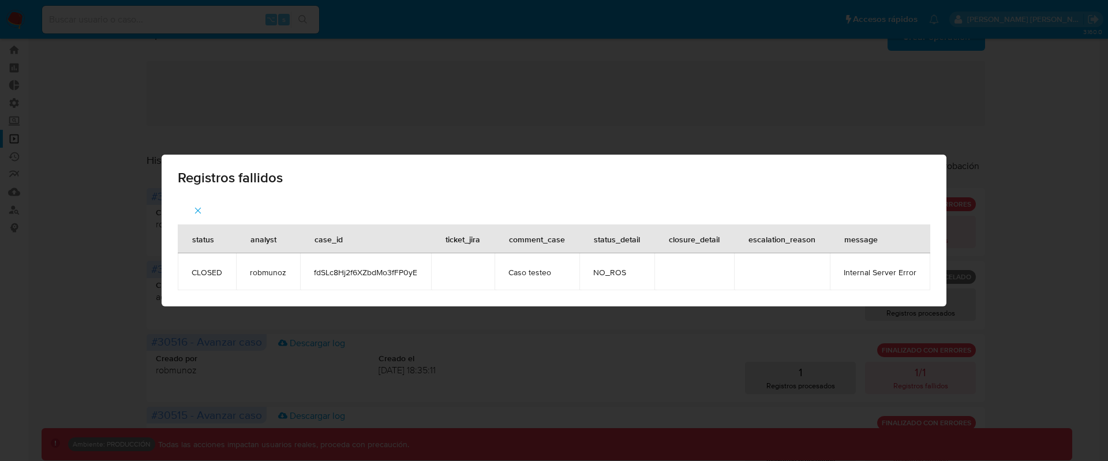
click at [335, 268] on span "fdSLc8Hj2f6XZbdMo3fFP0yE" at bounding box center [365, 272] width 103 height 10
copy span "fdSLc8Hj2f6XZbdMo3fFP0yE"
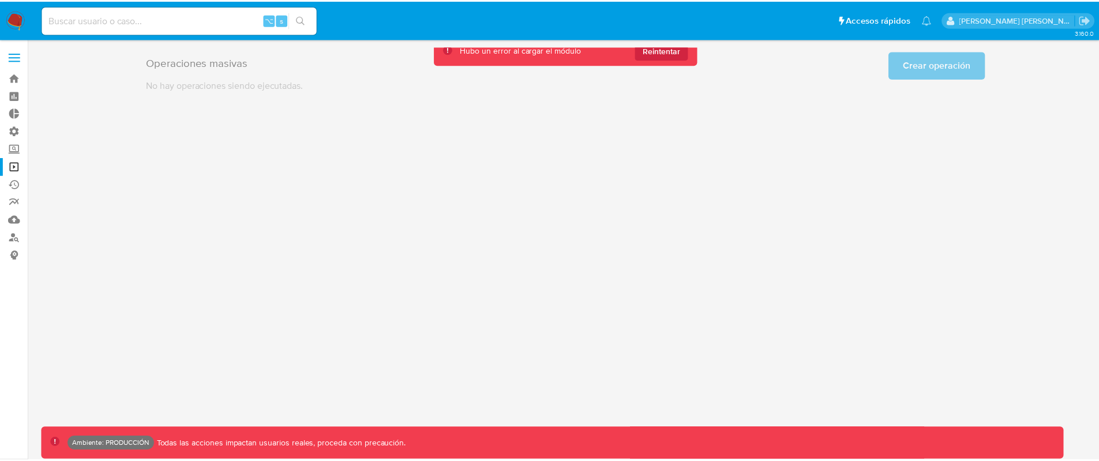
scroll to position [0, 0]
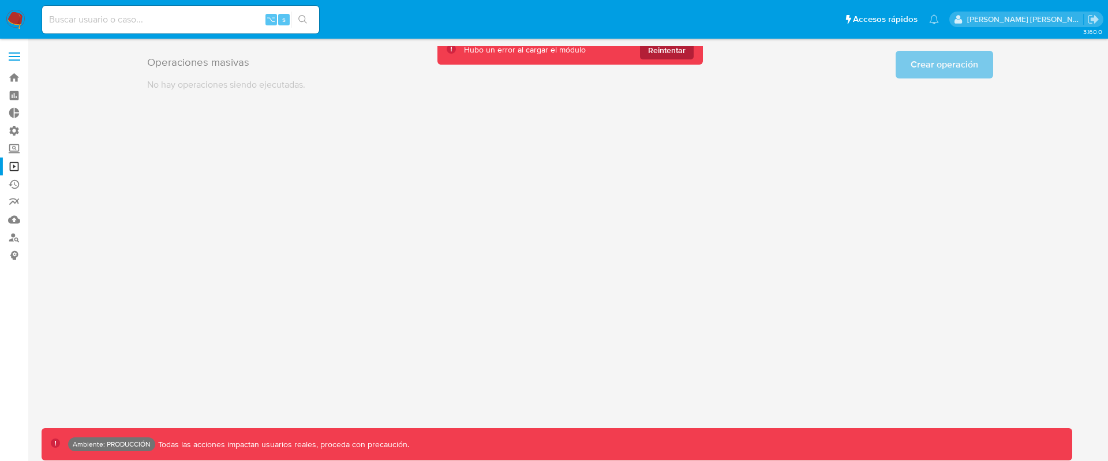
click at [658, 55] on span "Reintentar" at bounding box center [666, 50] width 37 height 18
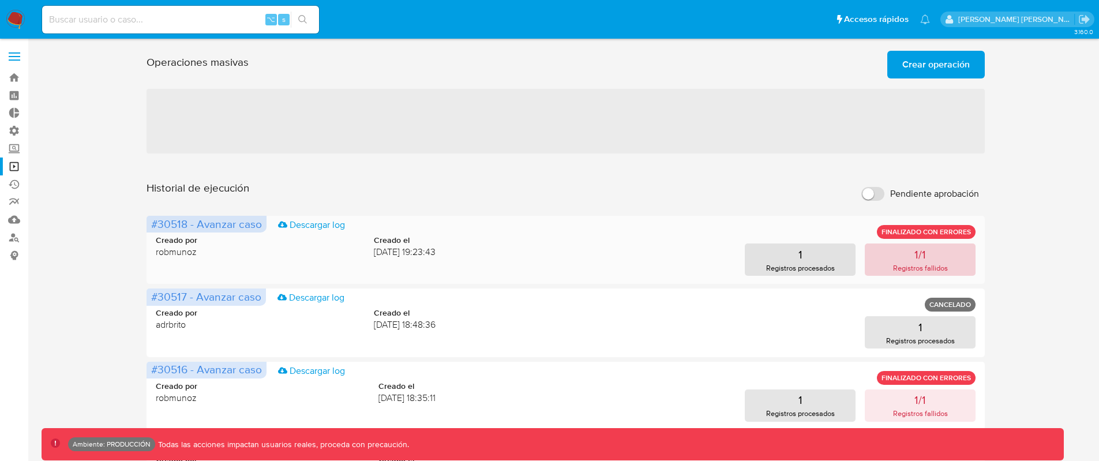
click at [912, 245] on button "1/1 Registros fallidos" at bounding box center [920, 259] width 111 height 32
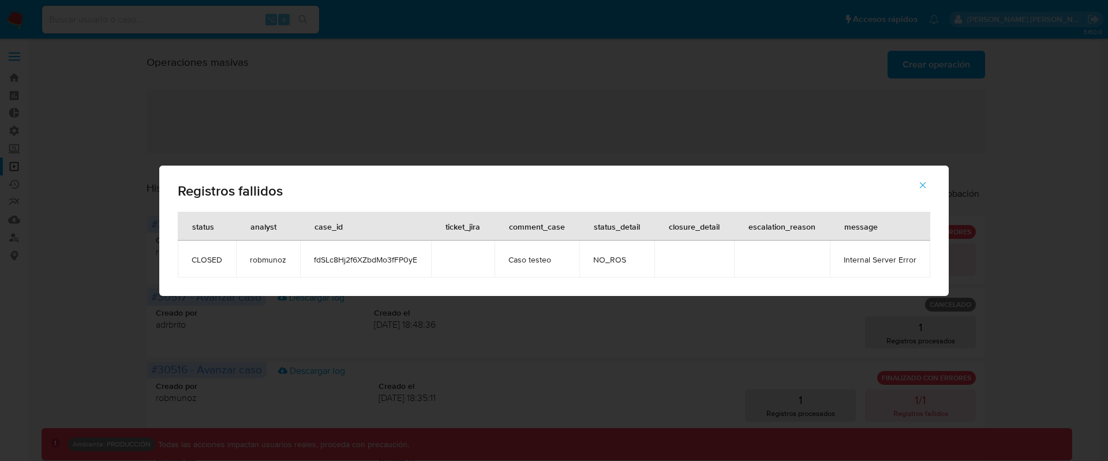
click at [336, 228] on div "case_id" at bounding box center [329, 226] width 56 height 28
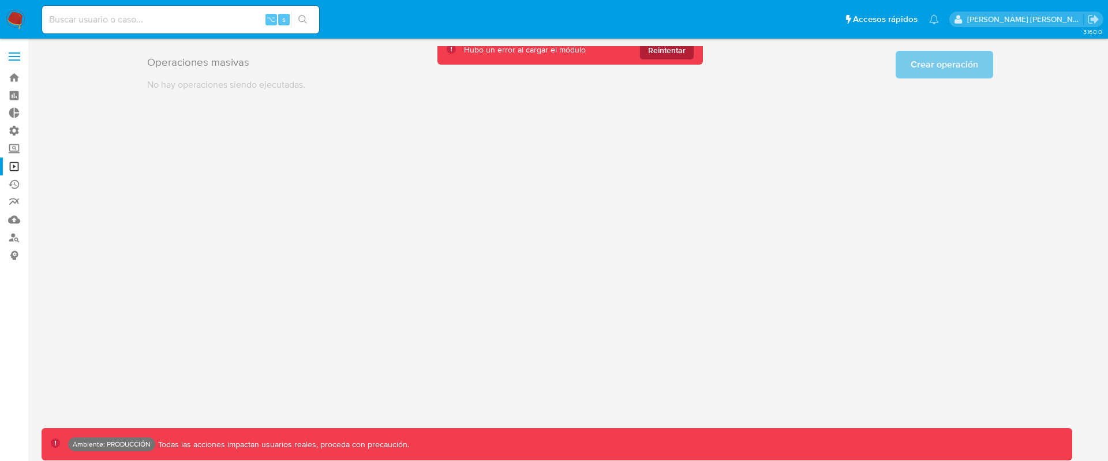
click at [674, 55] on span "Reintentar" at bounding box center [666, 50] width 37 height 18
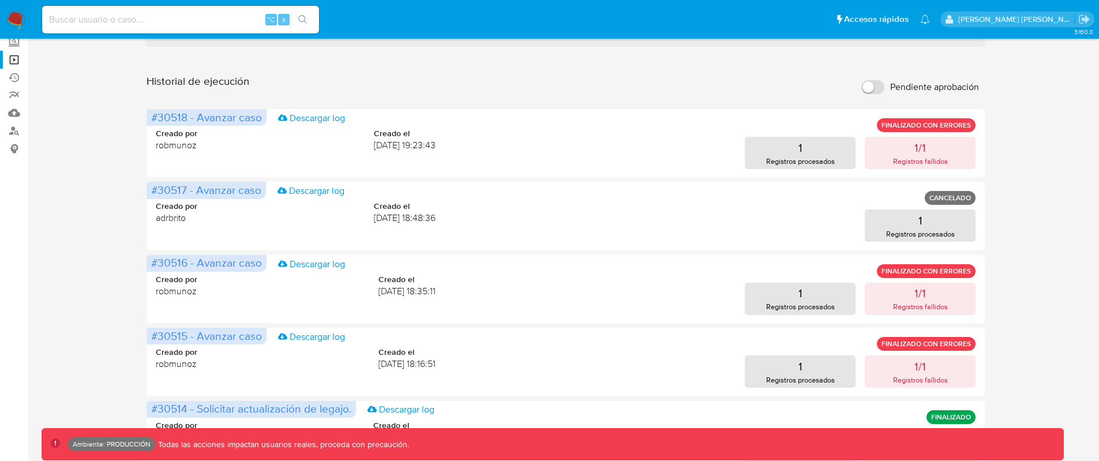
scroll to position [109, 0]
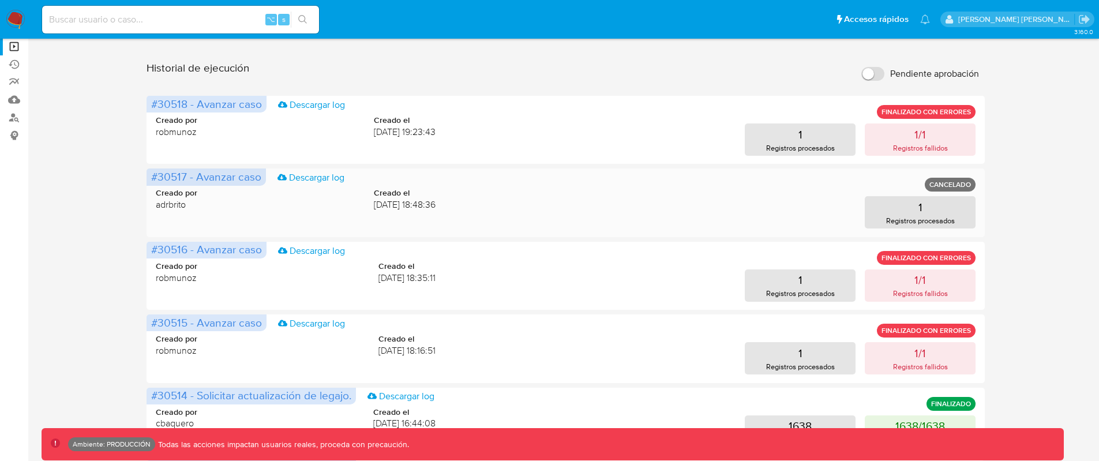
scroll to position [103, 0]
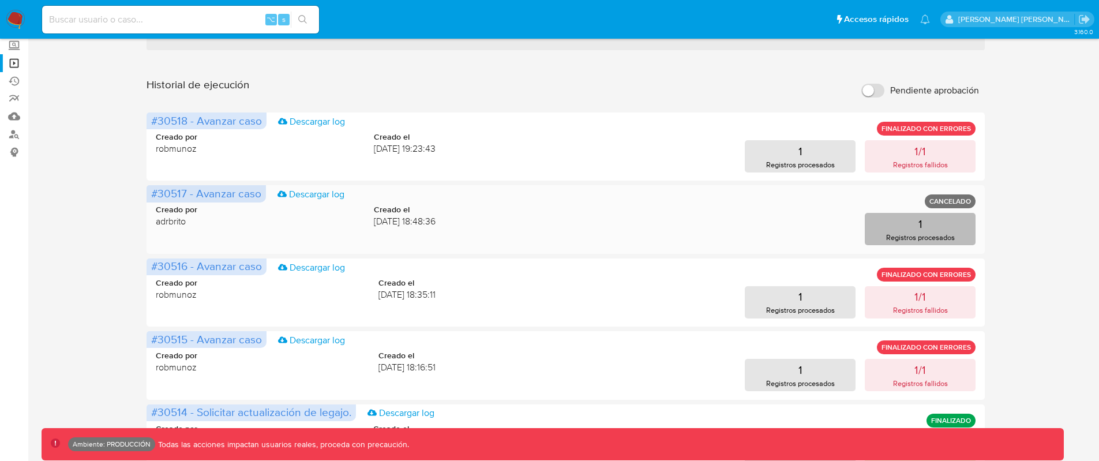
click at [908, 229] on button "1 Registros procesados" at bounding box center [920, 229] width 111 height 32
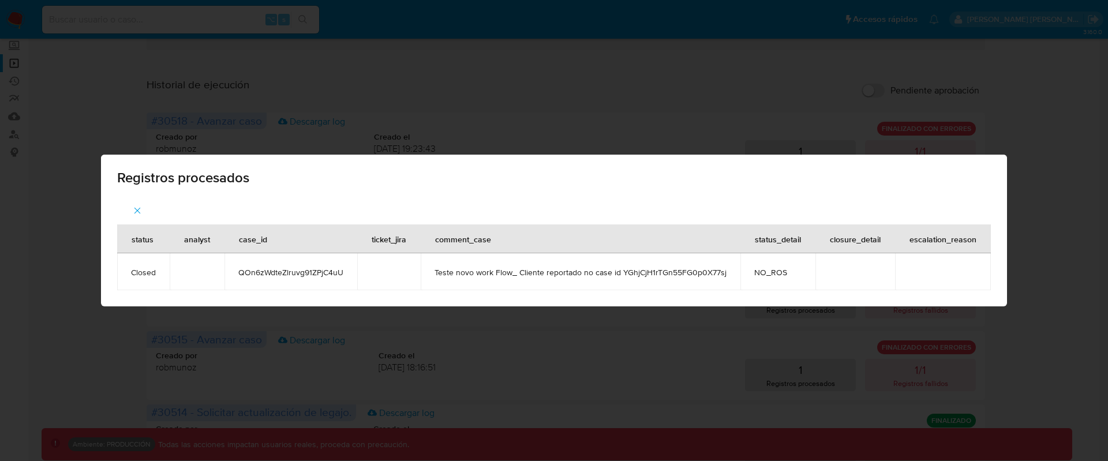
click at [145, 210] on button "button" at bounding box center [137, 211] width 40 height 28
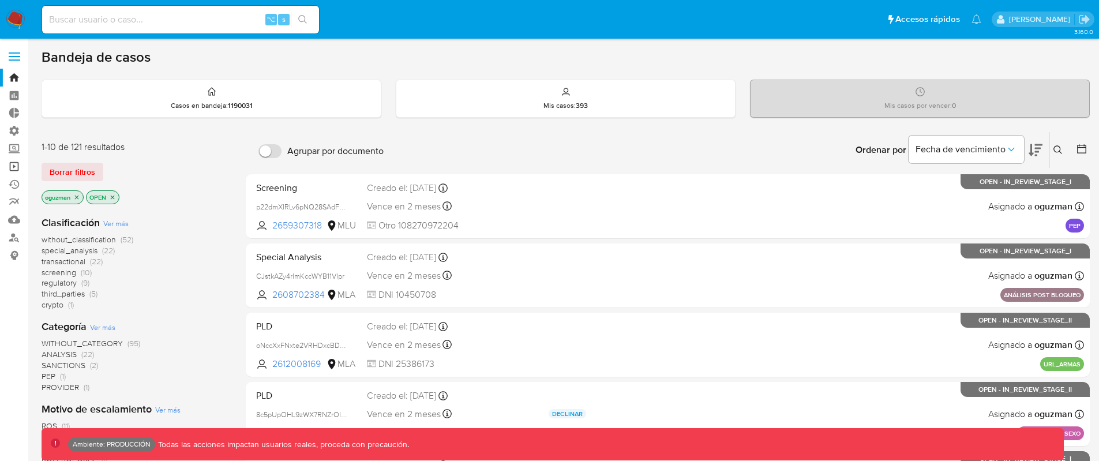
click at [14, 168] on link "Operaciones masivas" at bounding box center [68, 166] width 137 height 18
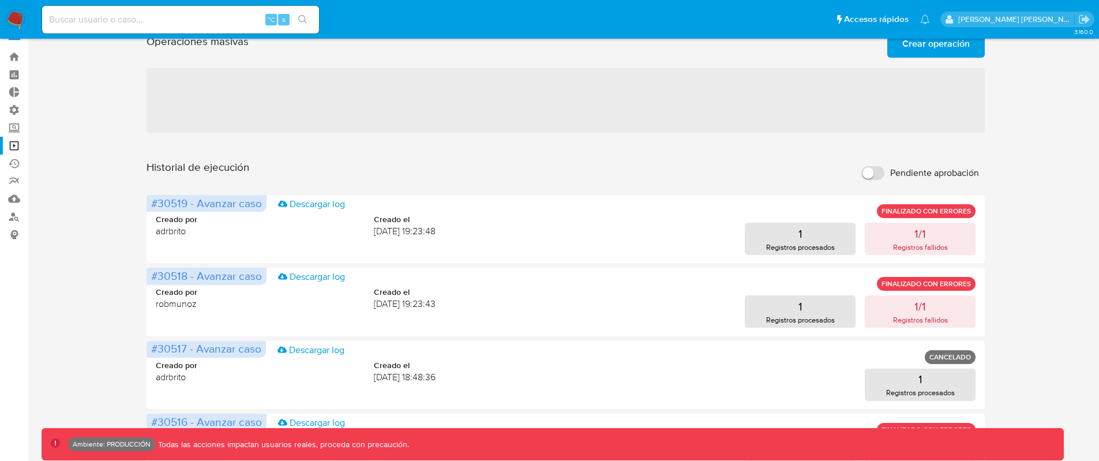
scroll to position [23, 0]
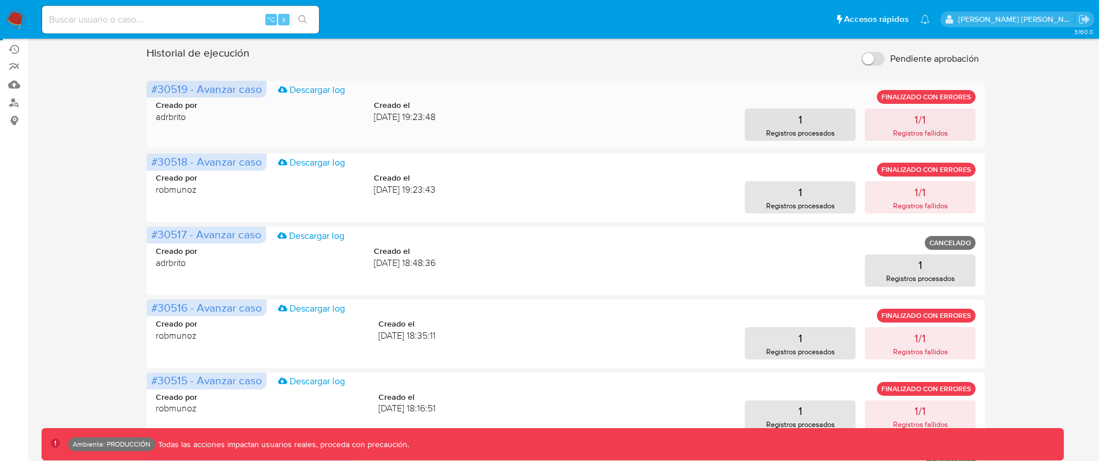
scroll to position [118, 0]
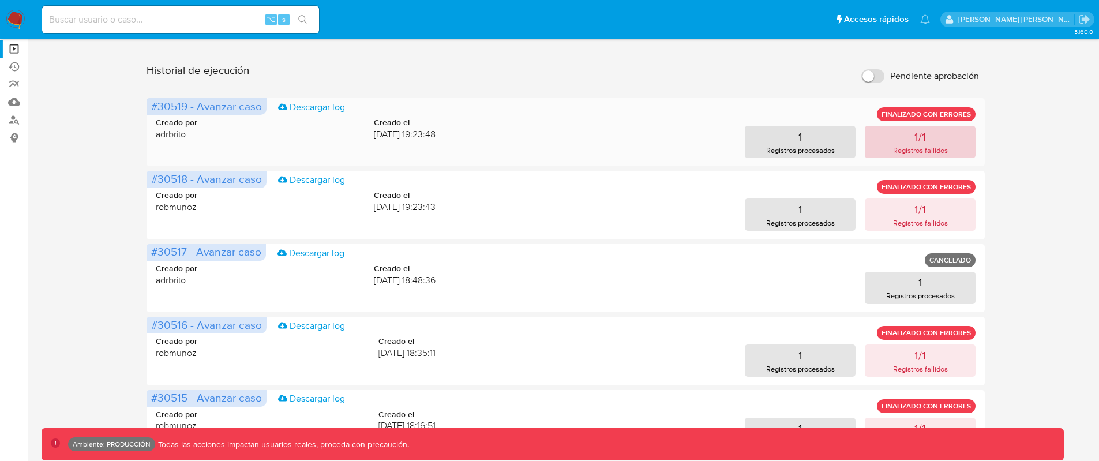
click at [923, 148] on p "Registros fallidos" at bounding box center [920, 150] width 55 height 11
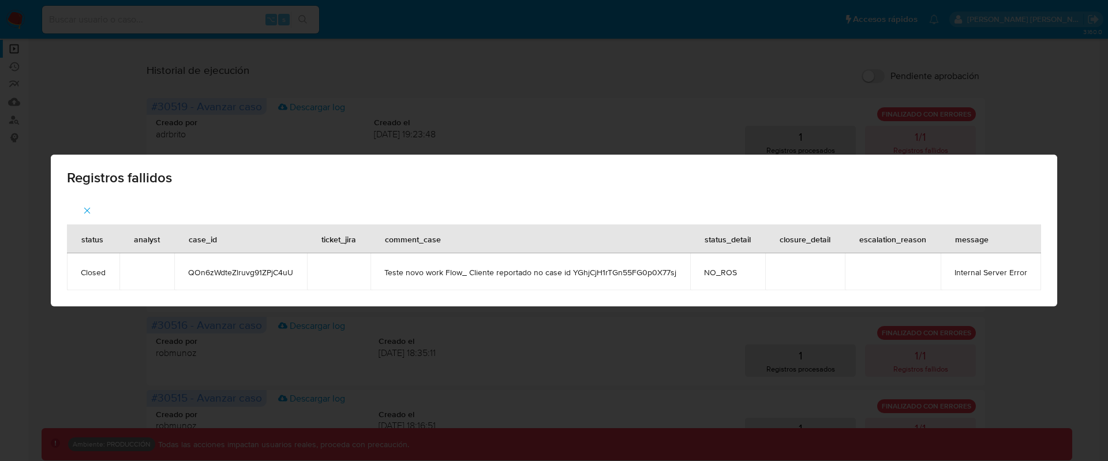
click at [97, 208] on button "button" at bounding box center [87, 211] width 40 height 28
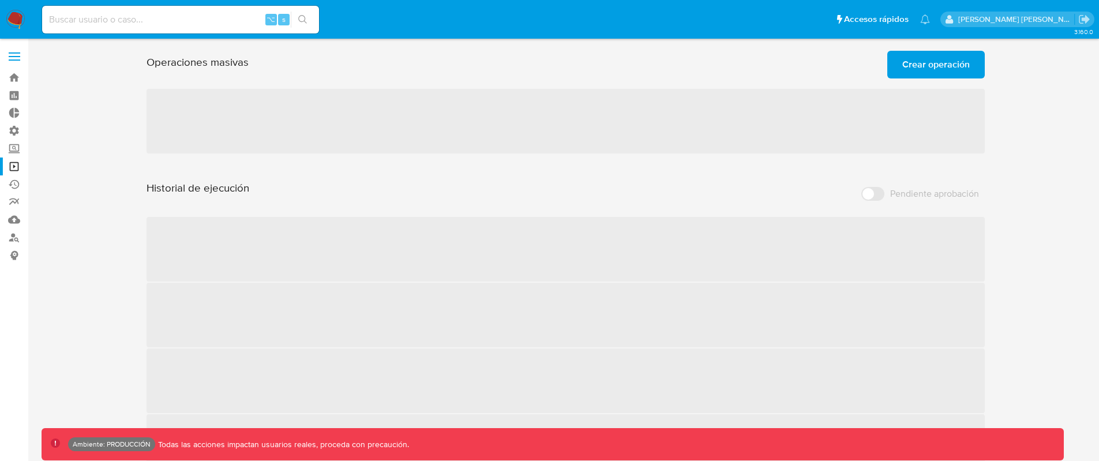
click at [108, 18] on input at bounding box center [180, 19] width 277 height 15
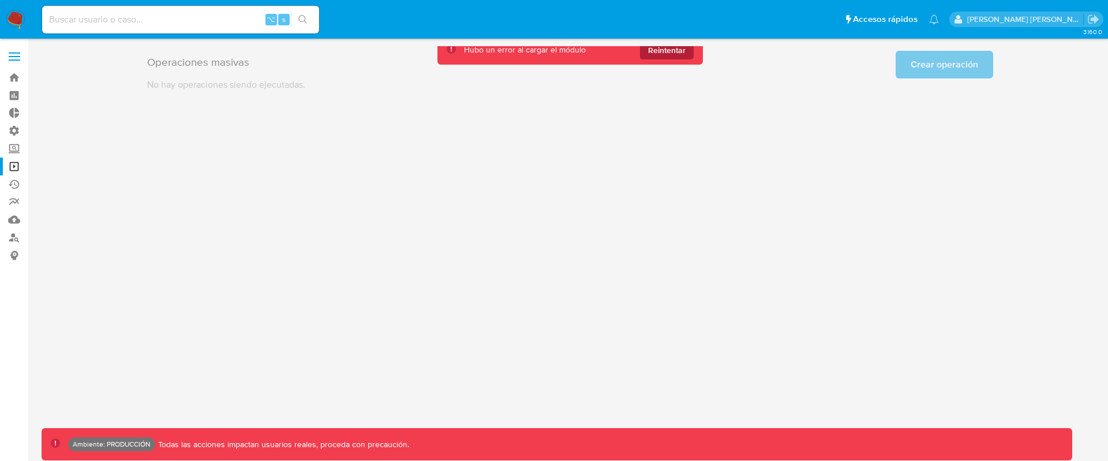
click at [653, 54] on span "Reintentar" at bounding box center [666, 50] width 37 height 18
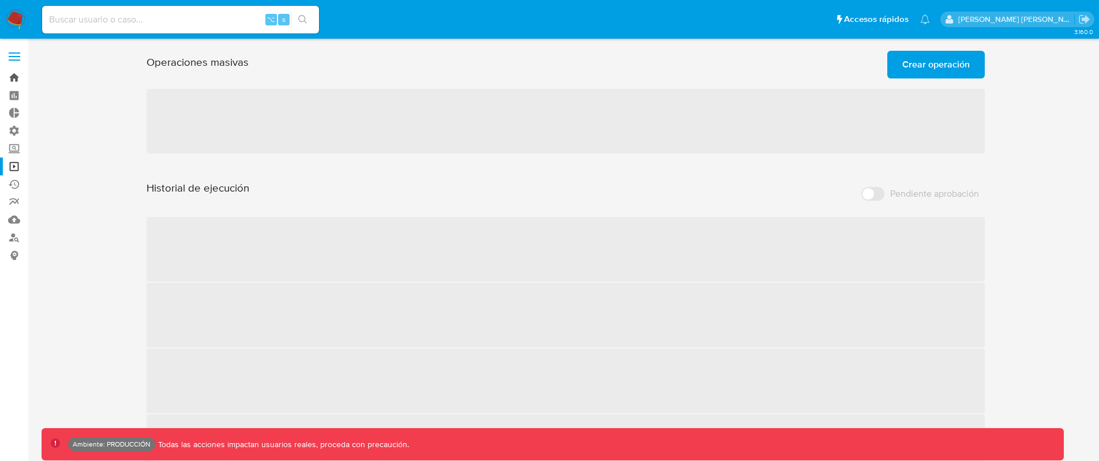
click at [20, 79] on link "Bandeja" at bounding box center [68, 78] width 137 height 18
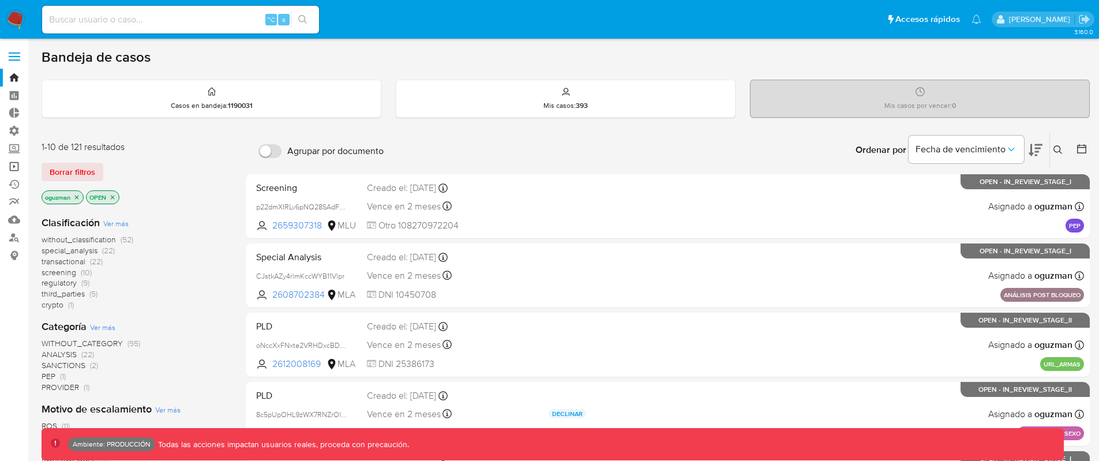
click at [18, 166] on link "Operaciones masivas" at bounding box center [68, 166] width 137 height 18
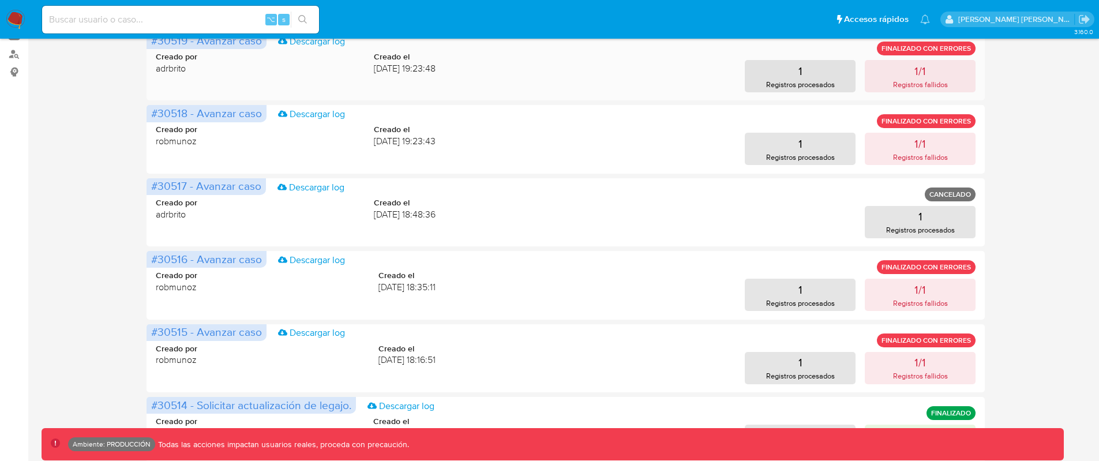
scroll to position [82, 0]
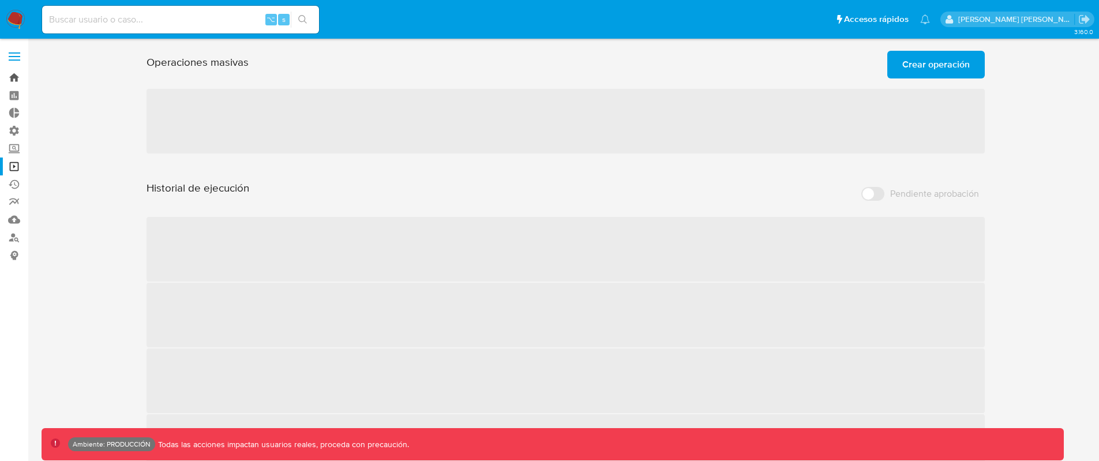
click at [15, 73] on link "Bandeja" at bounding box center [68, 78] width 137 height 18
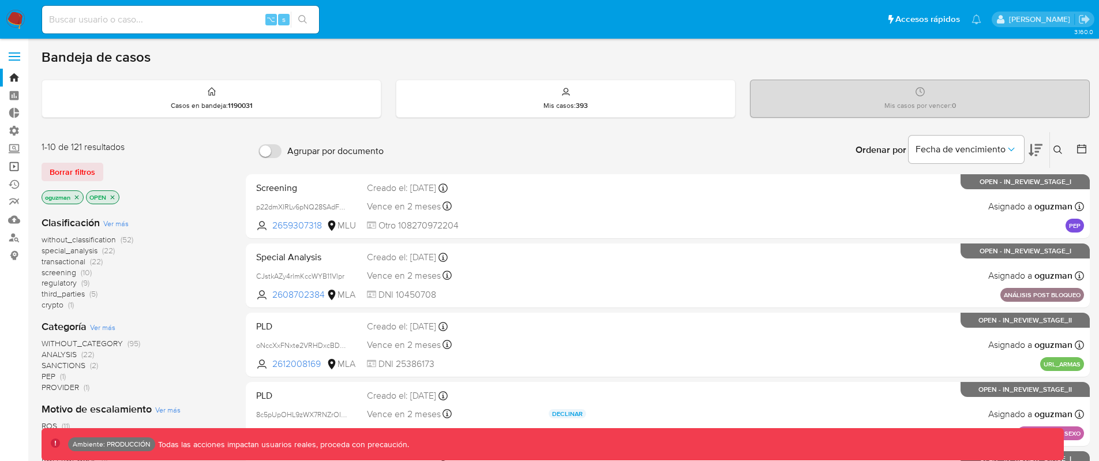
click at [13, 163] on link "Operaciones masivas" at bounding box center [68, 166] width 137 height 18
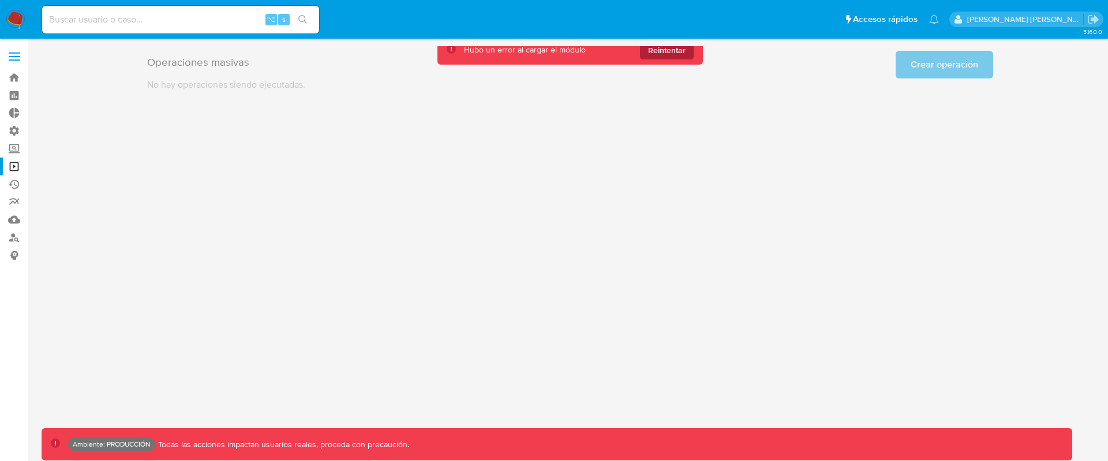
click at [656, 51] on span "Reintentar" at bounding box center [666, 50] width 37 height 18
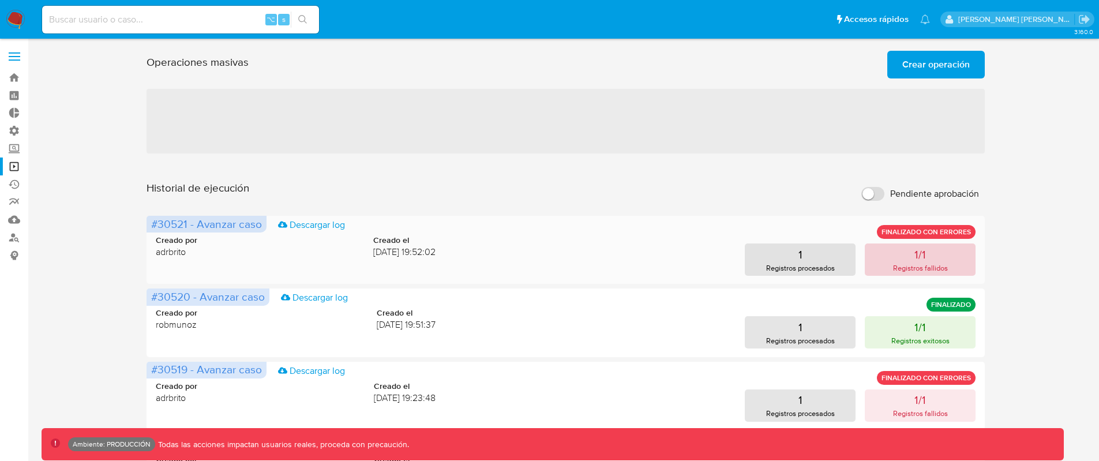
click at [899, 254] on button "1/1 Registros fallidos" at bounding box center [920, 259] width 111 height 32
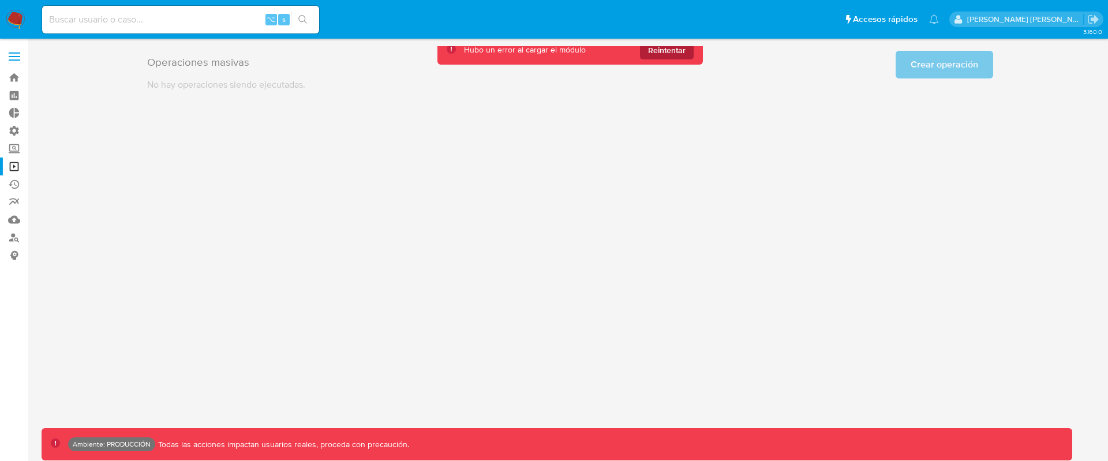
click at [680, 51] on span "Reintentar" at bounding box center [666, 50] width 37 height 18
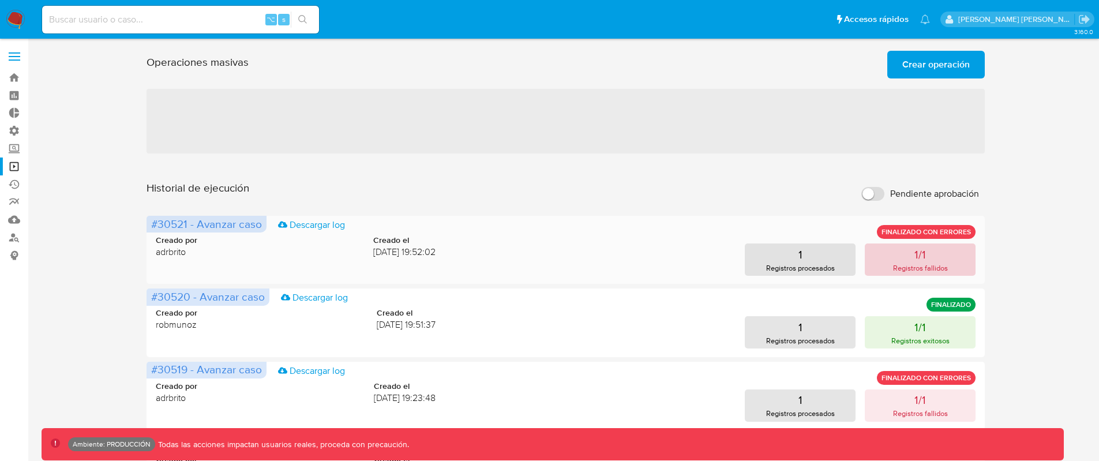
click at [907, 252] on button "1/1 Registros fallidos" at bounding box center [920, 259] width 111 height 32
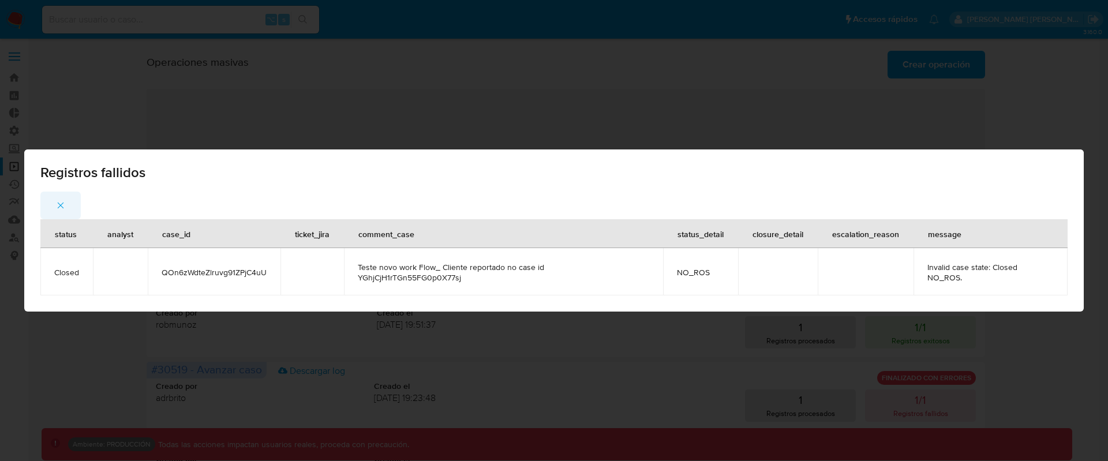
click at [61, 208] on icon "button" at bounding box center [60, 205] width 10 height 10
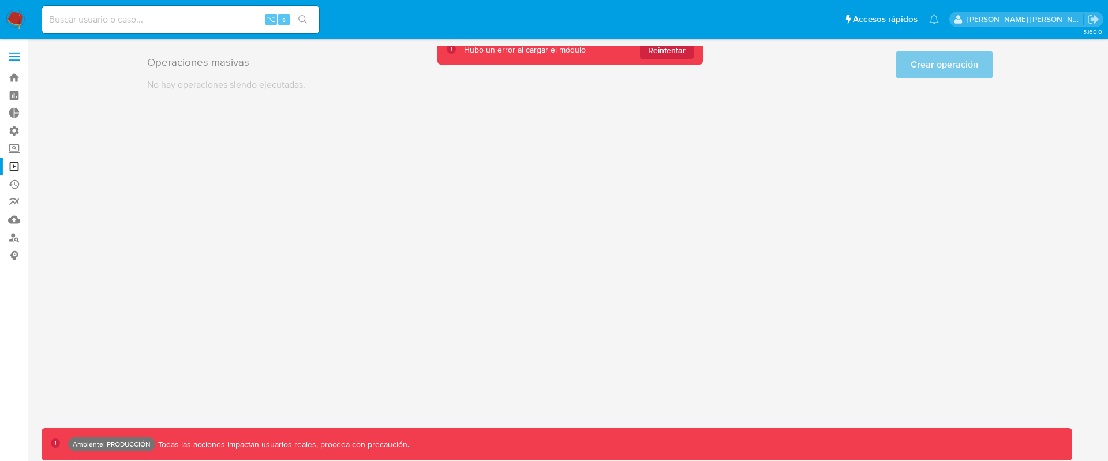
click at [236, 20] on input at bounding box center [180, 19] width 277 height 15
paste input "tBDMa4LSzCNs0E9DM7pMQSBY"
type input "tBDMa4LSzCNs0E9DM7pMQSBY"
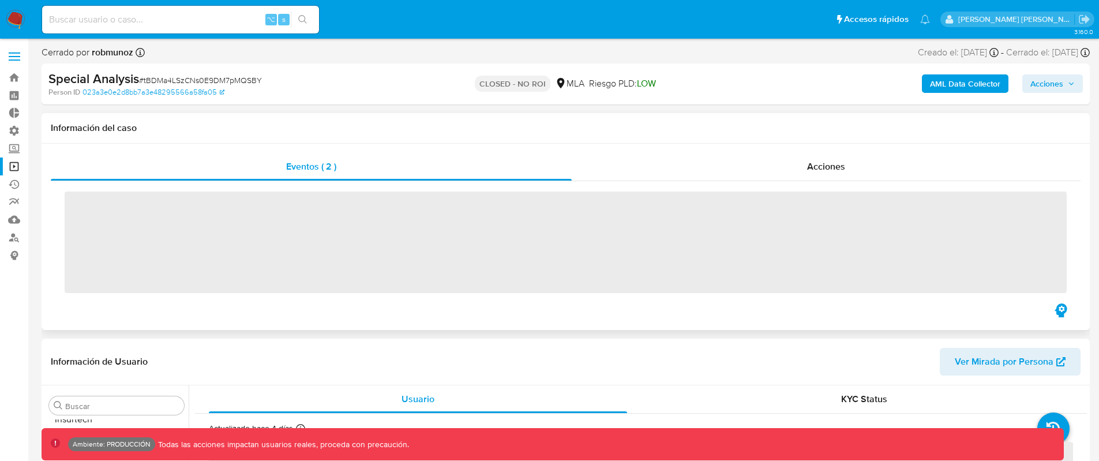
scroll to position [543, 0]
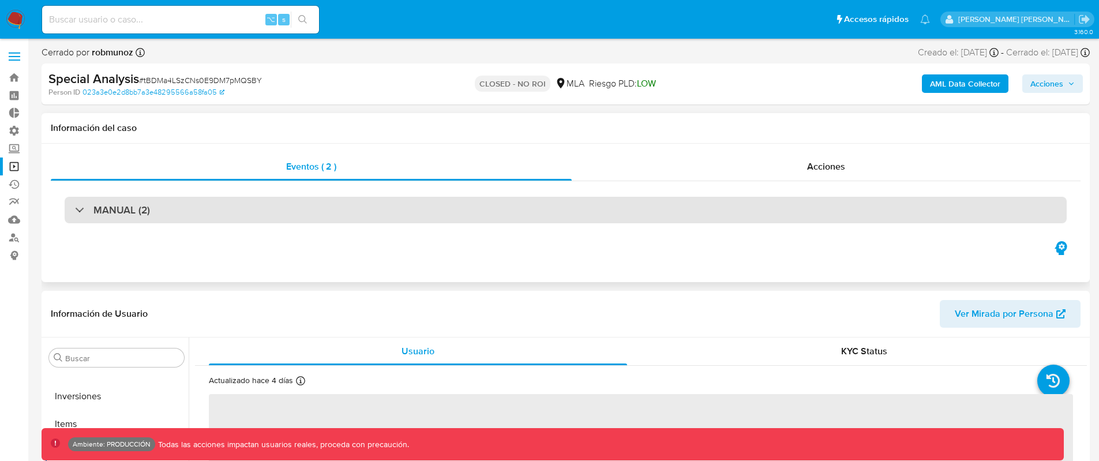
click at [295, 211] on div "MANUAL (2)" at bounding box center [566, 210] width 1002 height 27
select select "10"
